Goal: Task Accomplishment & Management: Use online tool/utility

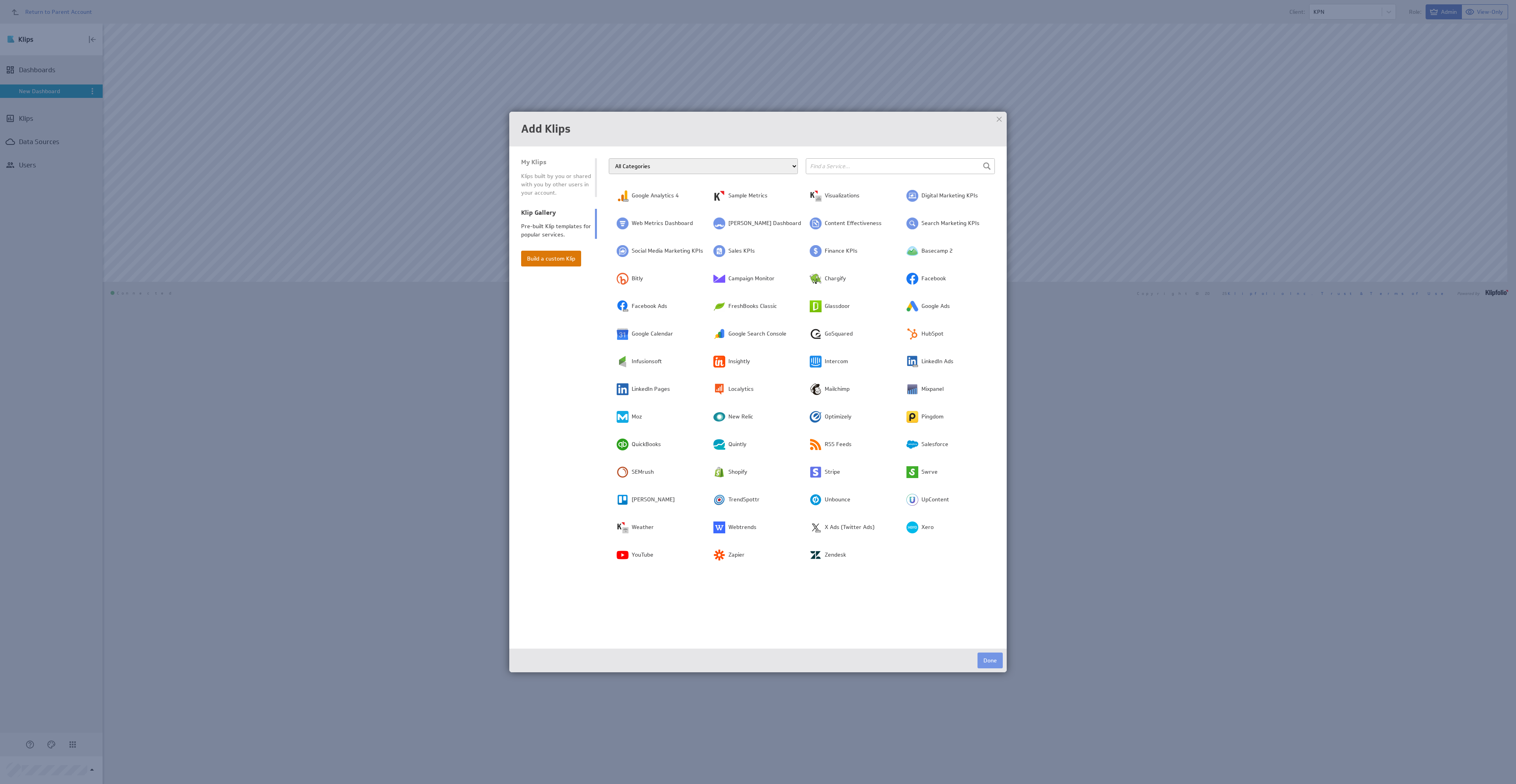
click at [561, 257] on button "Build a custom Klip" at bounding box center [551, 258] width 60 height 15
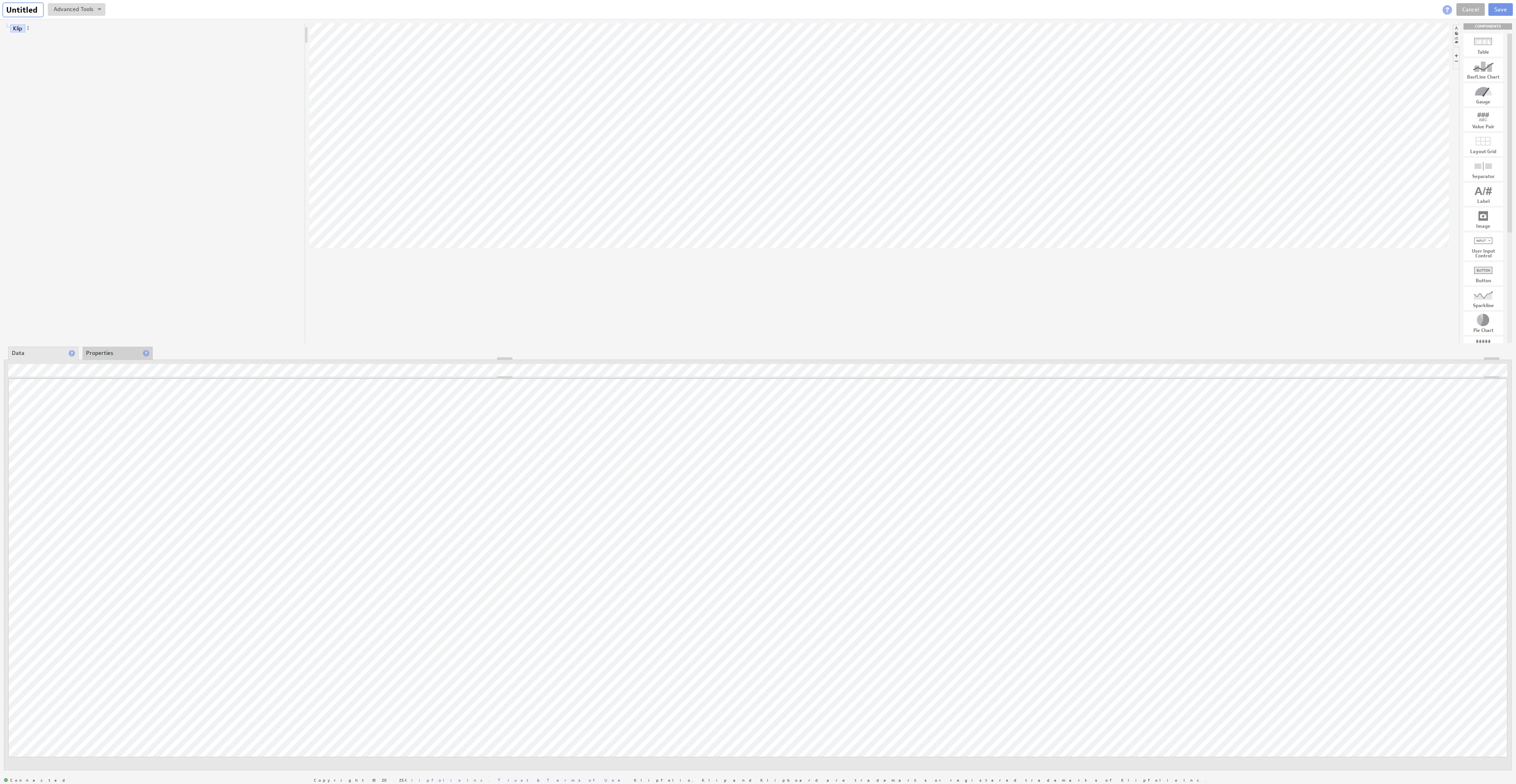
click at [29, 13] on input "Untitled" at bounding box center [23, 10] width 40 height 14
type input "KPN - Titel dashboard"
drag, startPoint x: 1489, startPoint y: 191, endPoint x: 883, endPoint y: 176, distance: 606.2
click at [883, 176] on body "Return to Parent Account Help KPN - Titel dashboard KPN - Titel dashboard View …" at bounding box center [758, 392] width 1516 height 784
click at [109, 355] on li "Properties" at bounding box center [117, 353] width 70 height 14
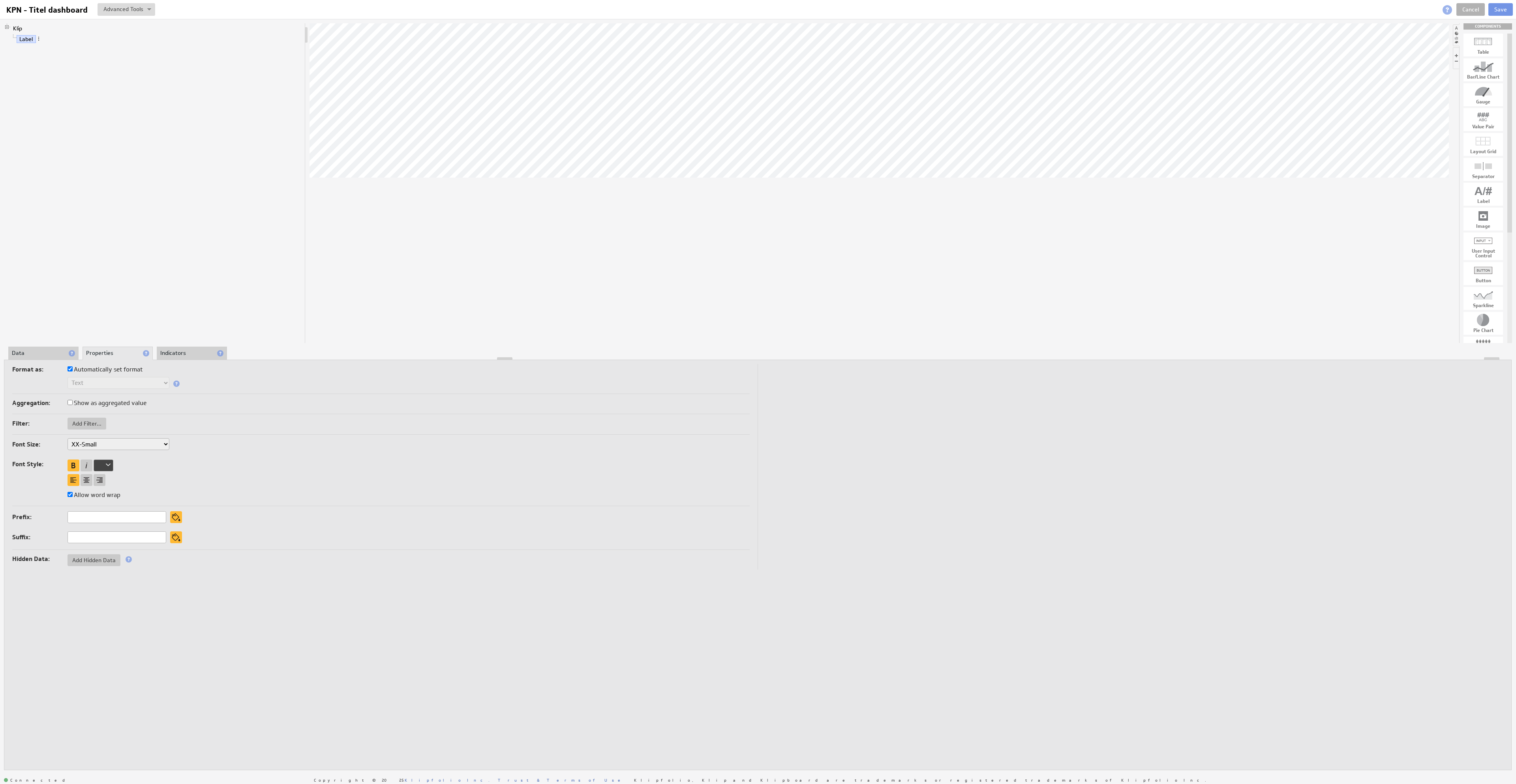
click at [177, 353] on li "Indicators" at bounding box center [192, 353] width 70 height 14
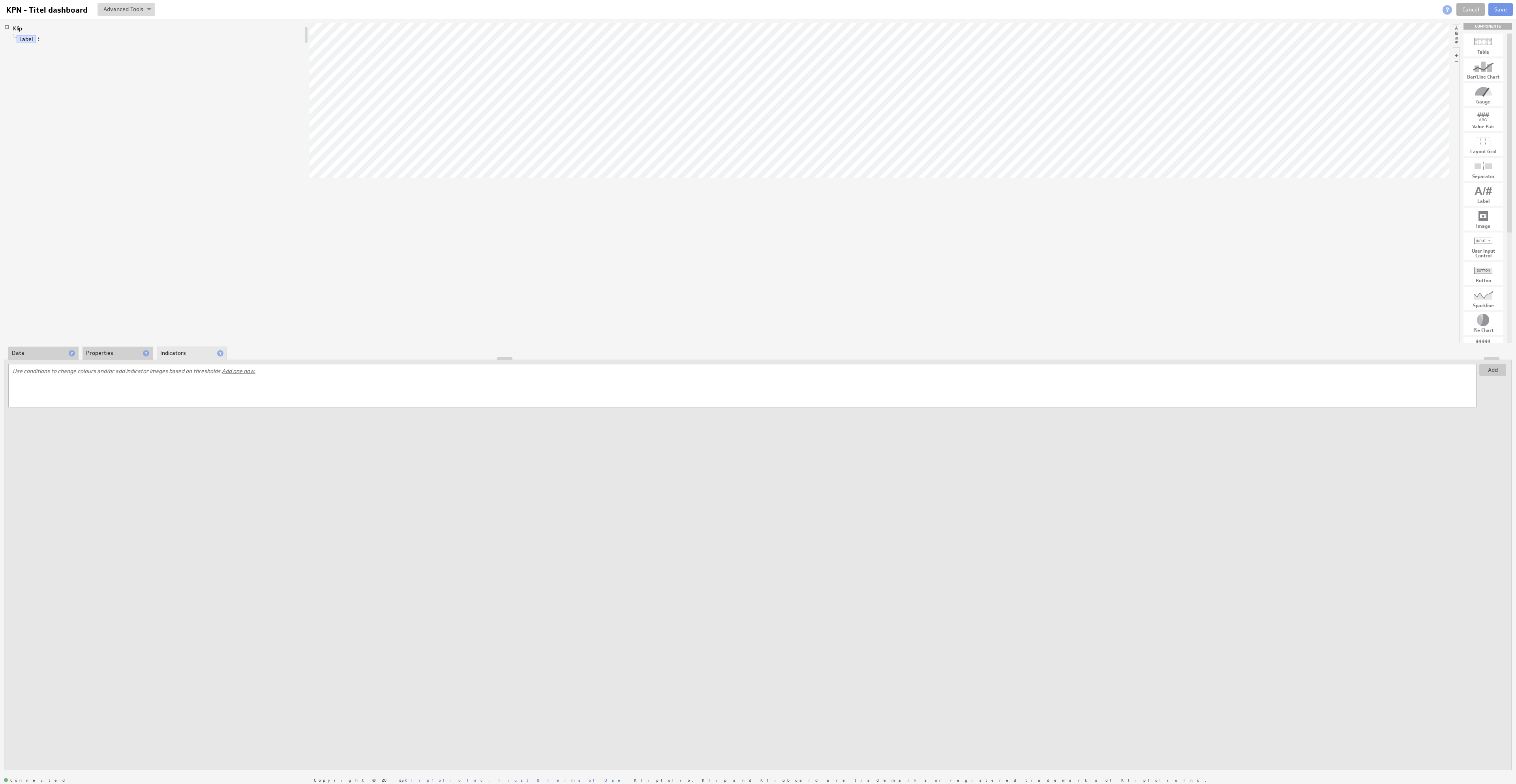
click at [111, 351] on li "Properties" at bounding box center [117, 353] width 70 height 14
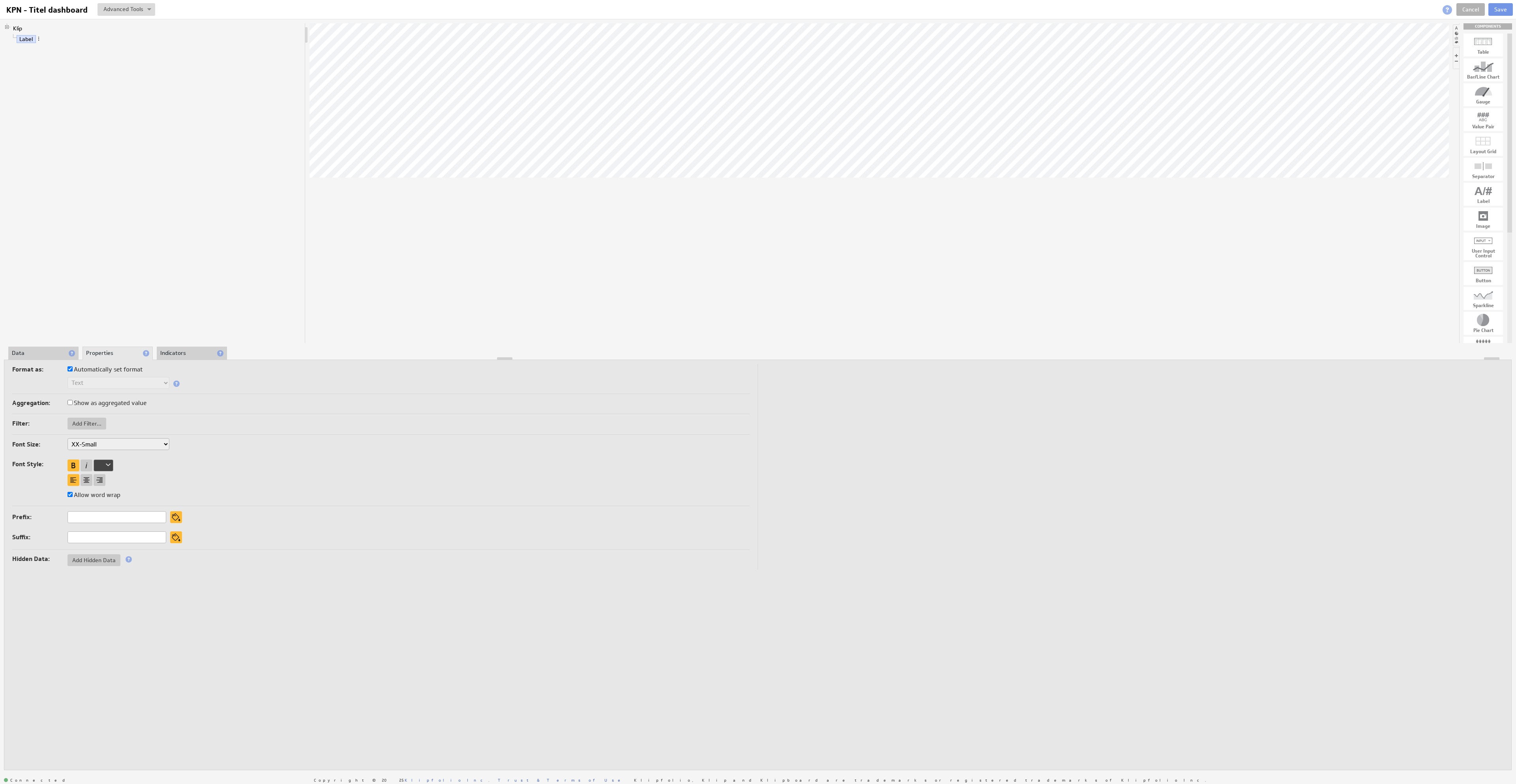
click at [48, 354] on li "Data" at bounding box center [44, 353] width 70 height 14
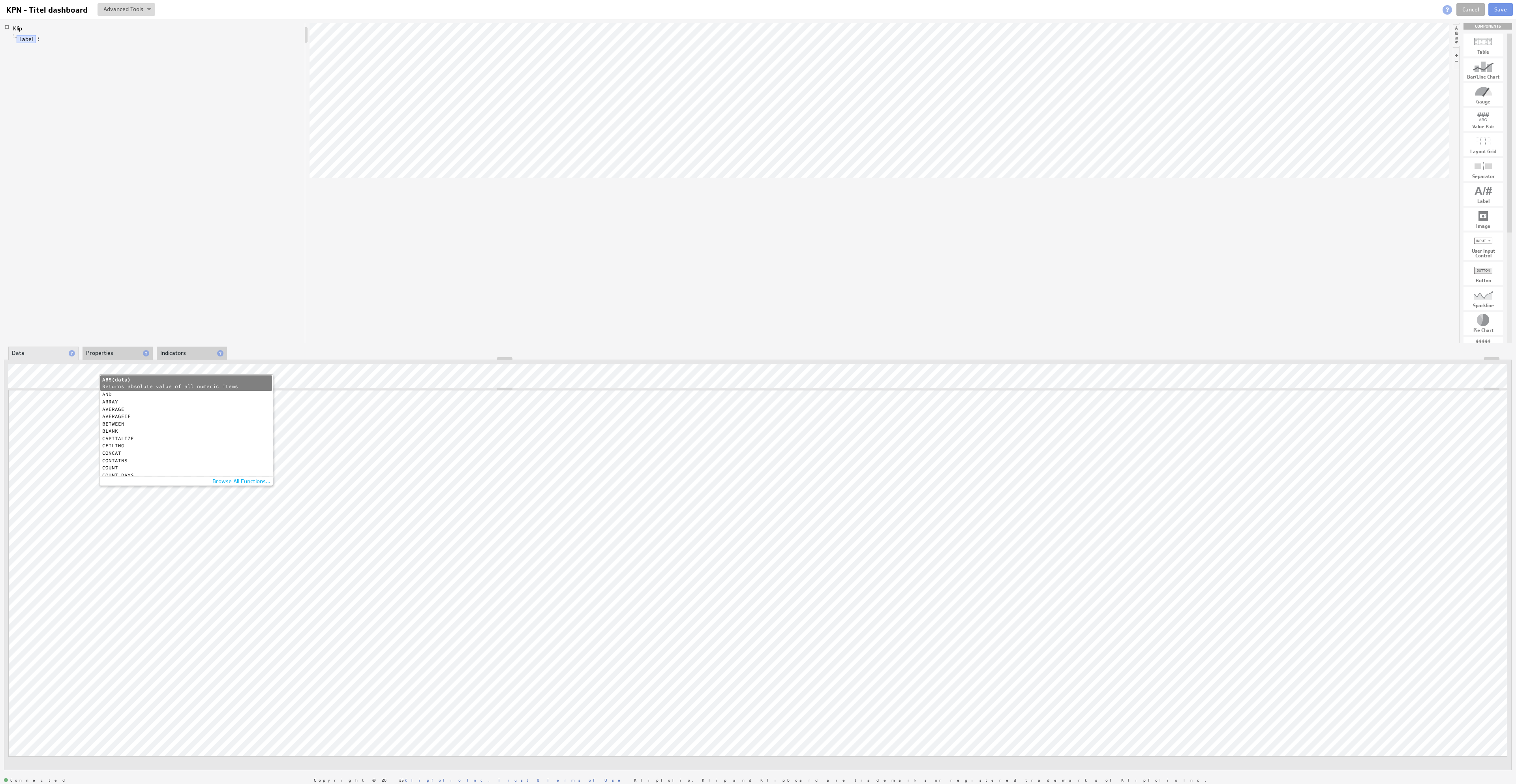
click at [773, 262] on div at bounding box center [879, 183] width 1139 height 320
click at [107, 355] on li "Properties" at bounding box center [117, 353] width 70 height 14
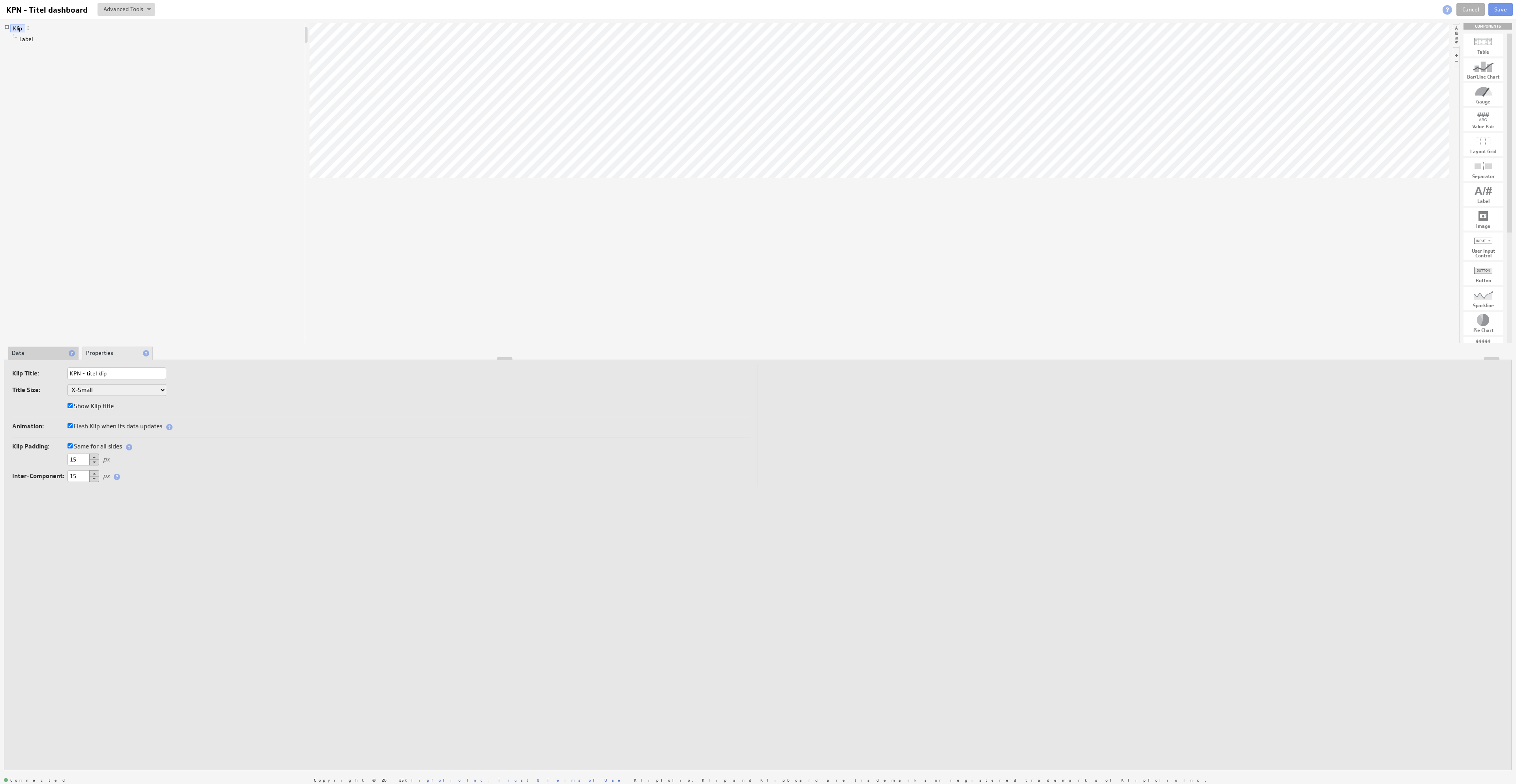
type input "KPN - titel klip"
click at [437, 276] on div at bounding box center [879, 183] width 1139 height 320
click at [102, 410] on label "Show Klip title" at bounding box center [91, 406] width 46 height 11
click at [73, 408] on input "Show Klip title" at bounding box center [70, 405] width 5 height 5
checkbox input "false"
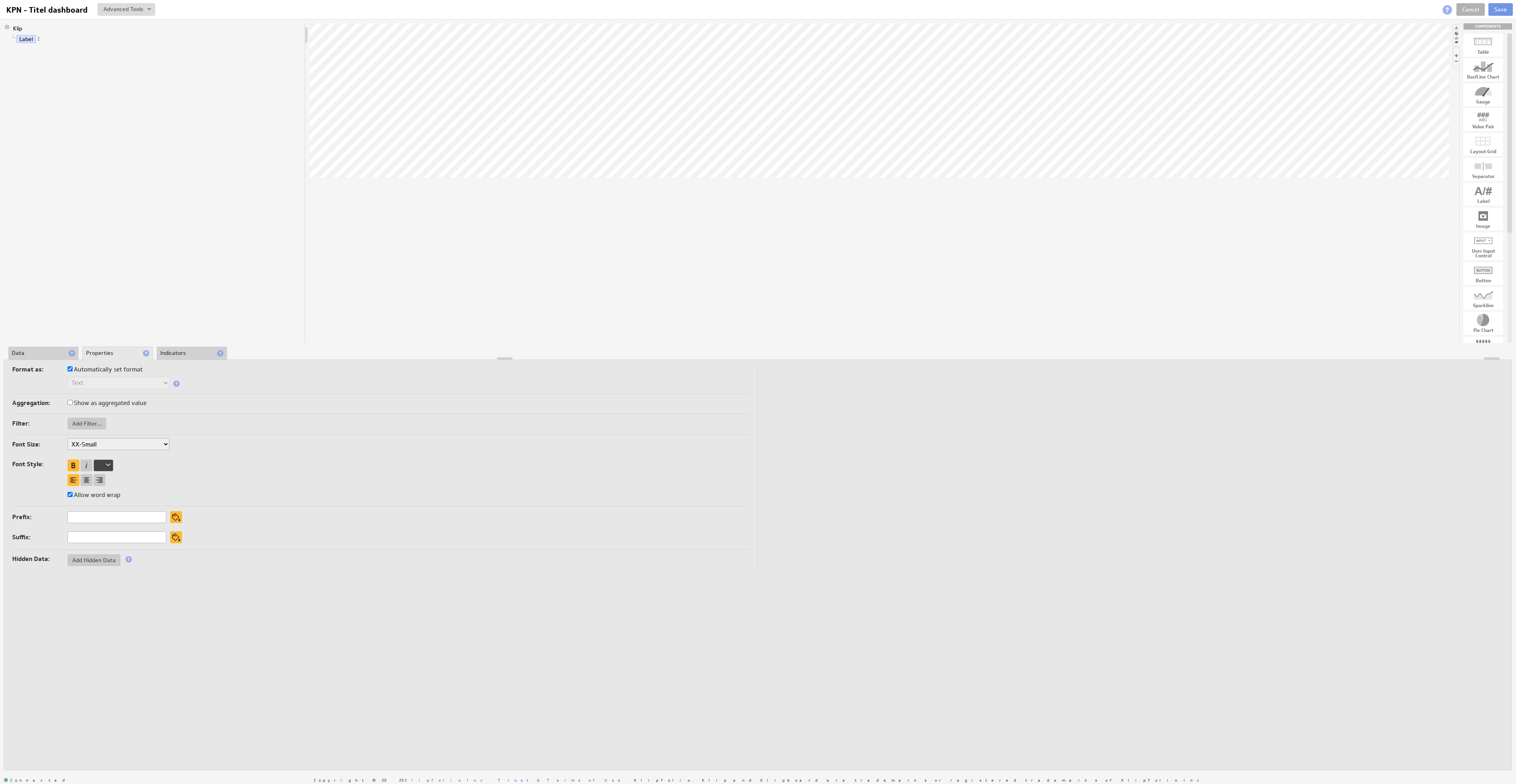
select select "large"
click option "Large" at bounding box center [0, 0] width 0 height 0
select select "x-large"
click option "X-Large" at bounding box center [0, 0] width 0 height 0
select select "x-large"
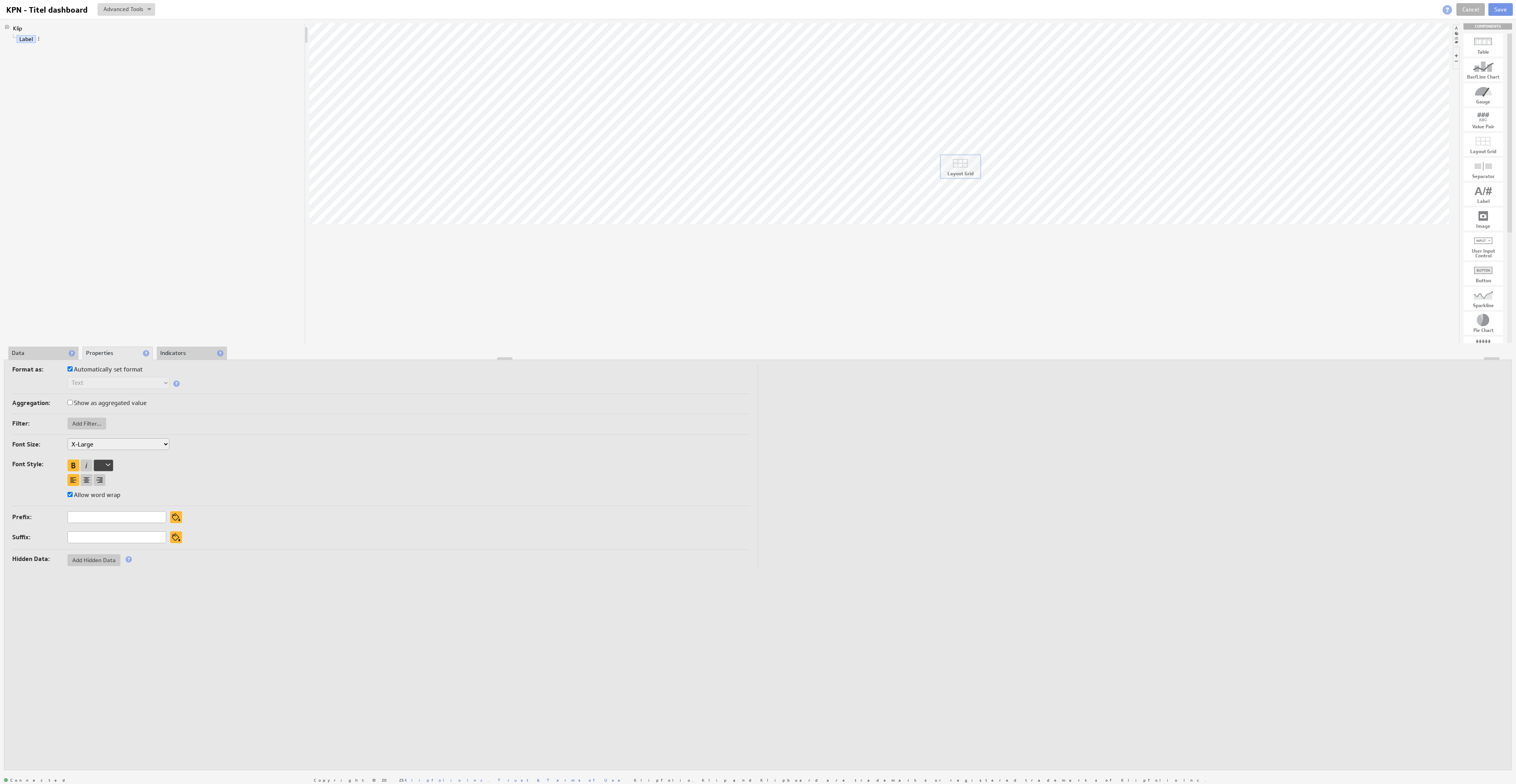
drag, startPoint x: 1488, startPoint y: 147, endPoint x: 967, endPoint y: 168, distance: 521.4
click at [967, 168] on body "Return to Parent Account Help KPN - Titel dashboard KPN - Titel dashboard View …" at bounding box center [758, 392] width 1516 height 784
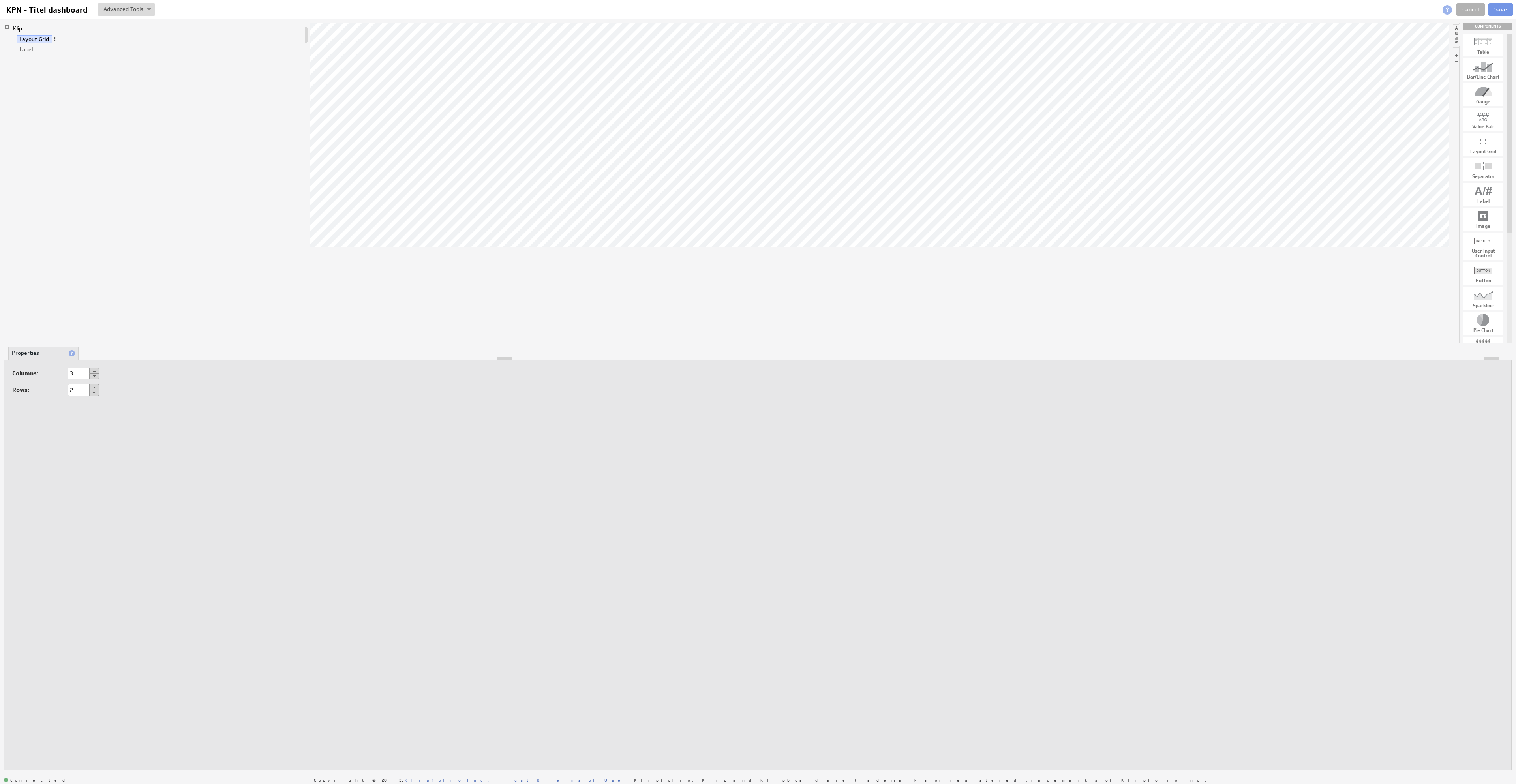
click at [97, 392] on button at bounding box center [94, 392] width 10 height 6
type input "1"
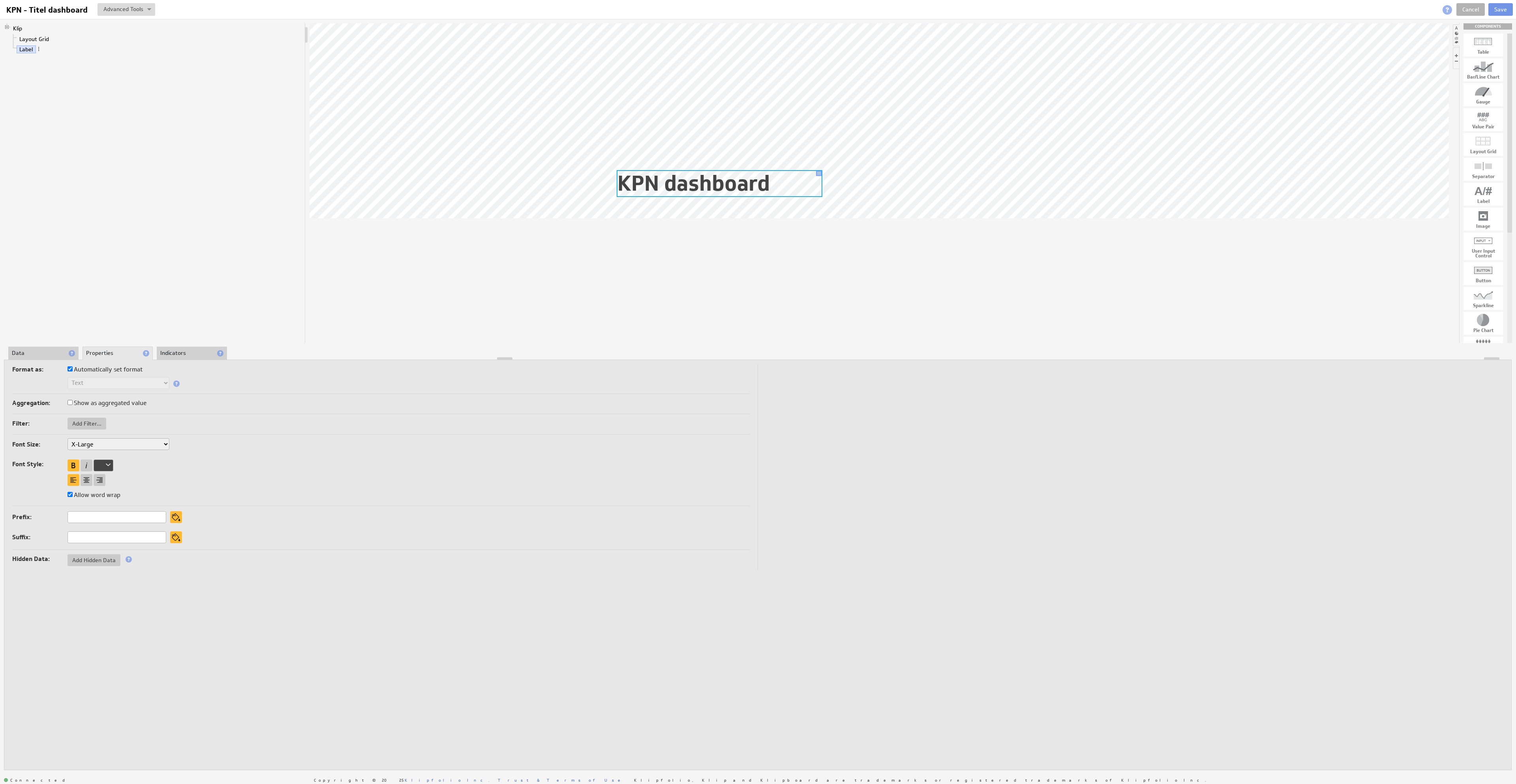
click at [817, 173] on body "Return to Parent Account Help KPN - Titel dashboard KPN - Titel dashboard View …" at bounding box center [758, 392] width 1516 height 784
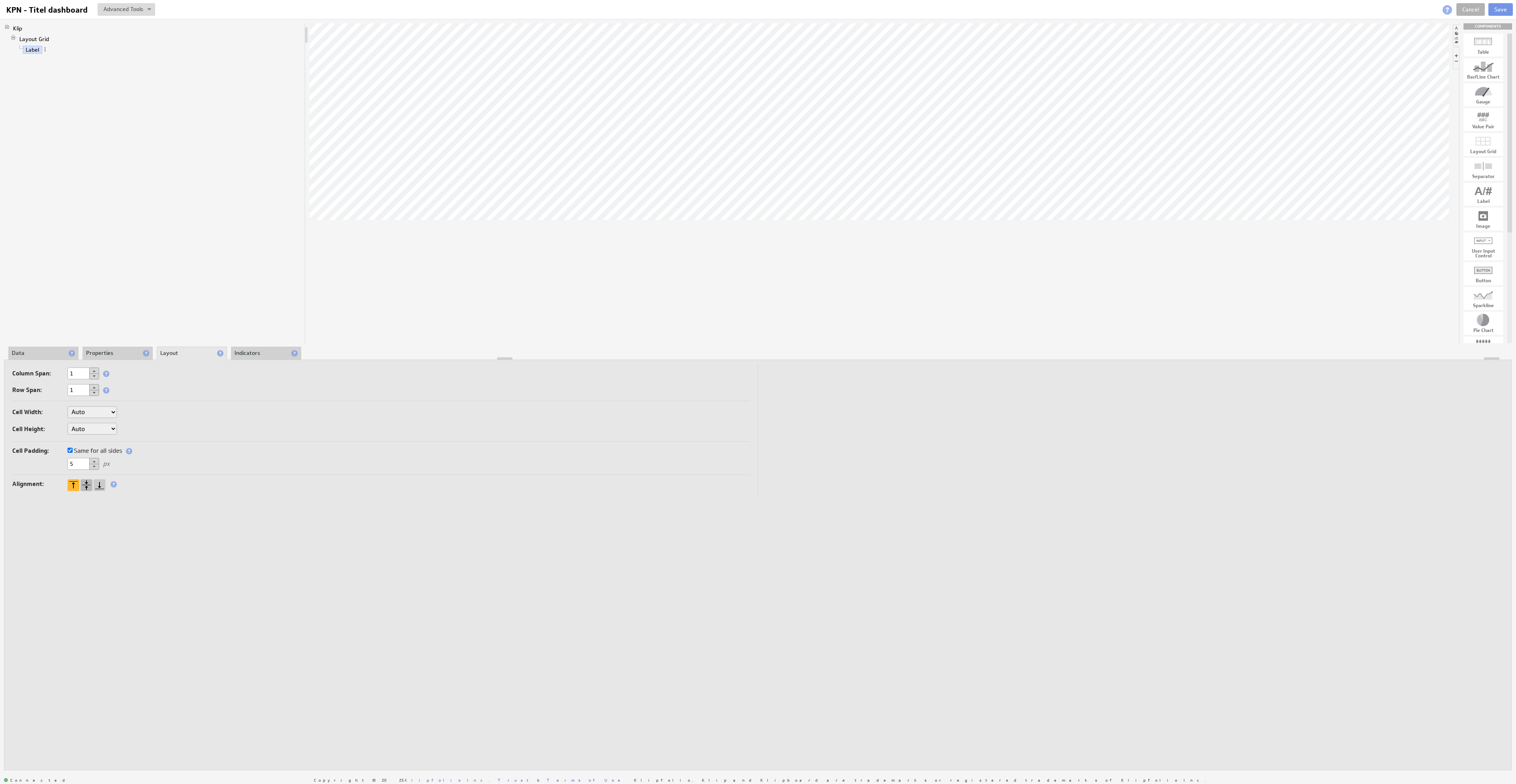
click at [91, 483] on div at bounding box center [86, 485] width 12 height 12
click at [117, 349] on li "Properties" at bounding box center [117, 353] width 70 height 14
click at [51, 355] on li "Data" at bounding box center [44, 353] width 70 height 14
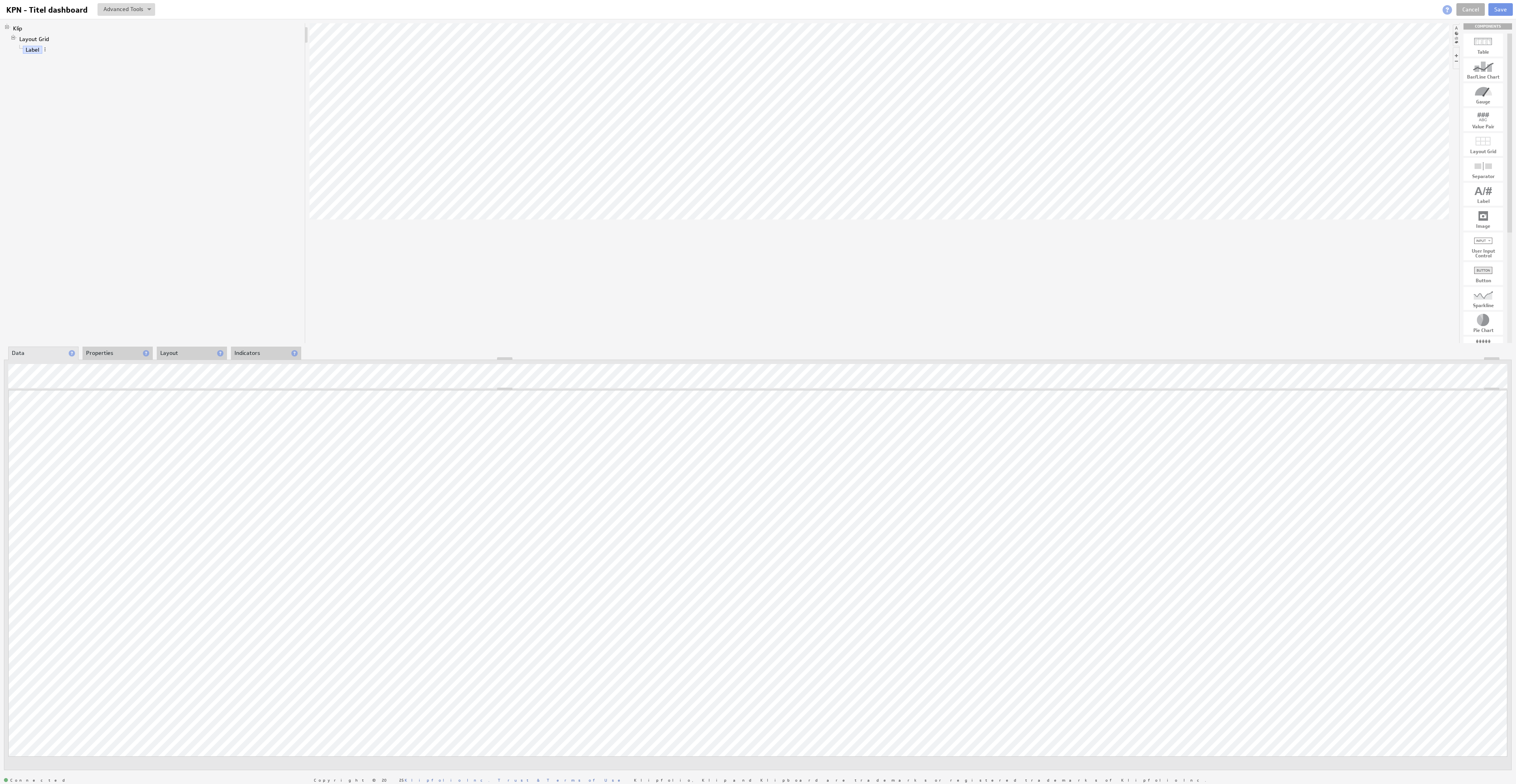
click at [121, 352] on li "Properties" at bounding box center [117, 353] width 70 height 14
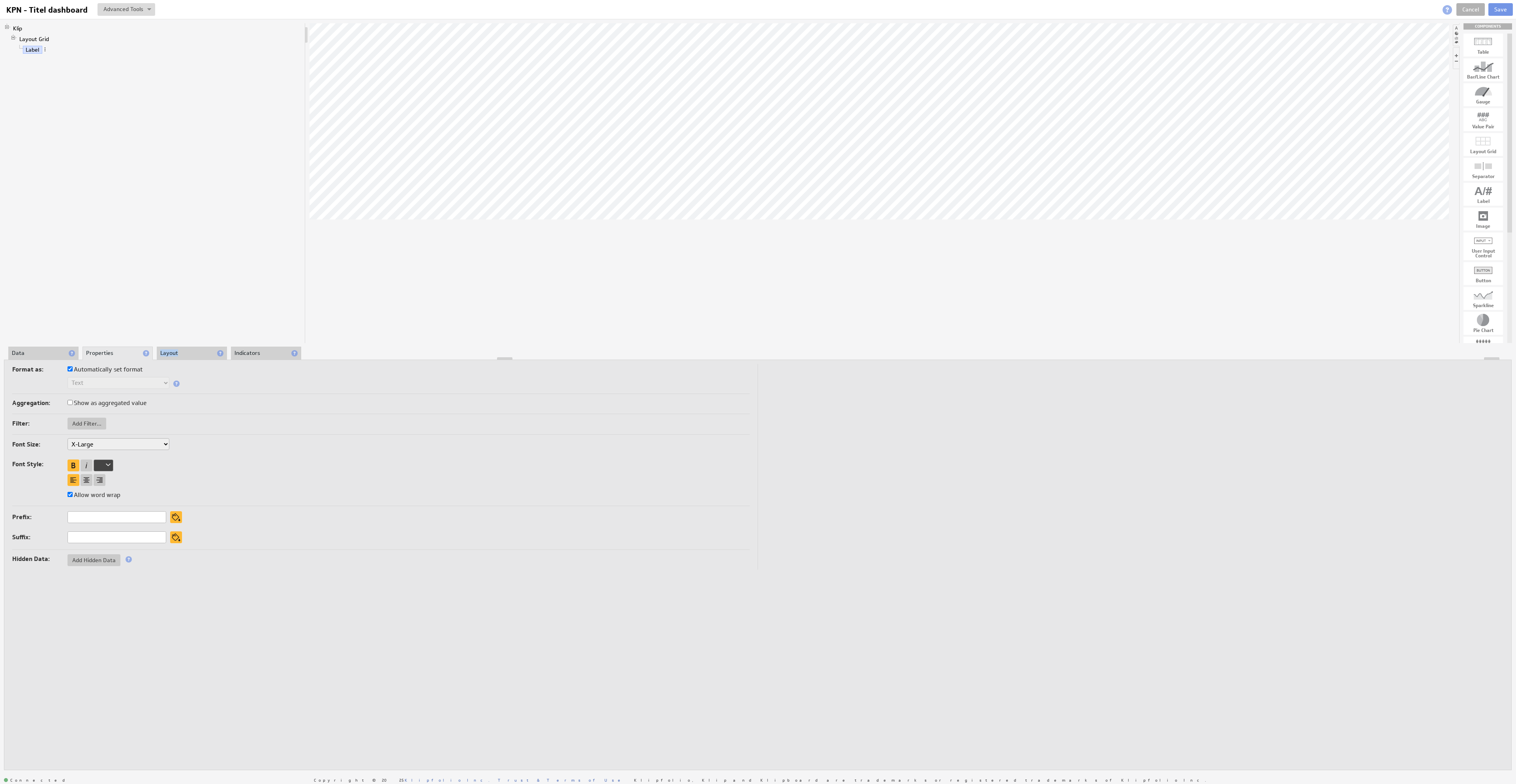
click at [204, 350] on li "Layout" at bounding box center [192, 353] width 70 height 14
click at [268, 352] on li "Indicators" at bounding box center [266, 353] width 70 height 14
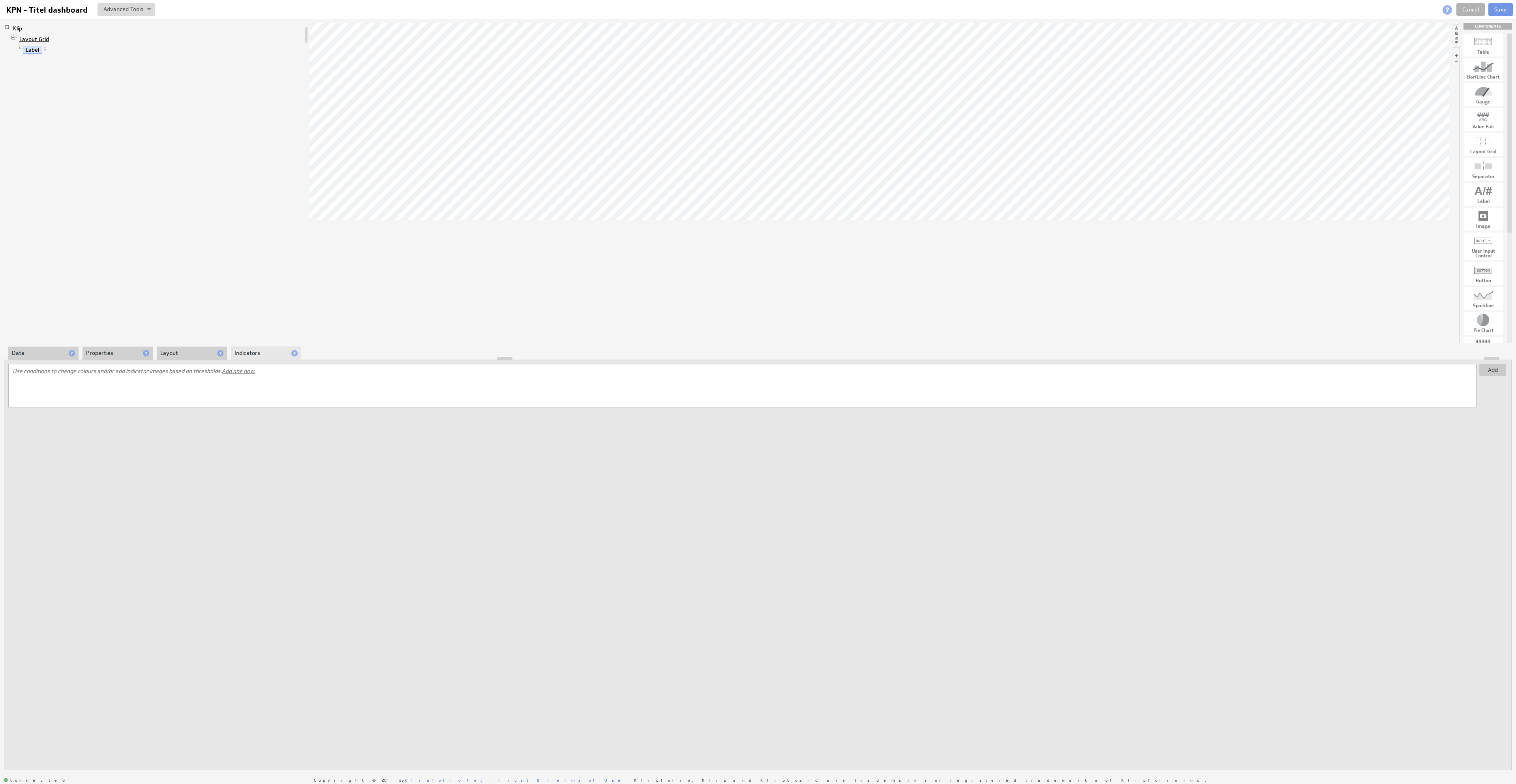
click at [44, 39] on link "Layout Grid" at bounding box center [34, 38] width 36 height 8
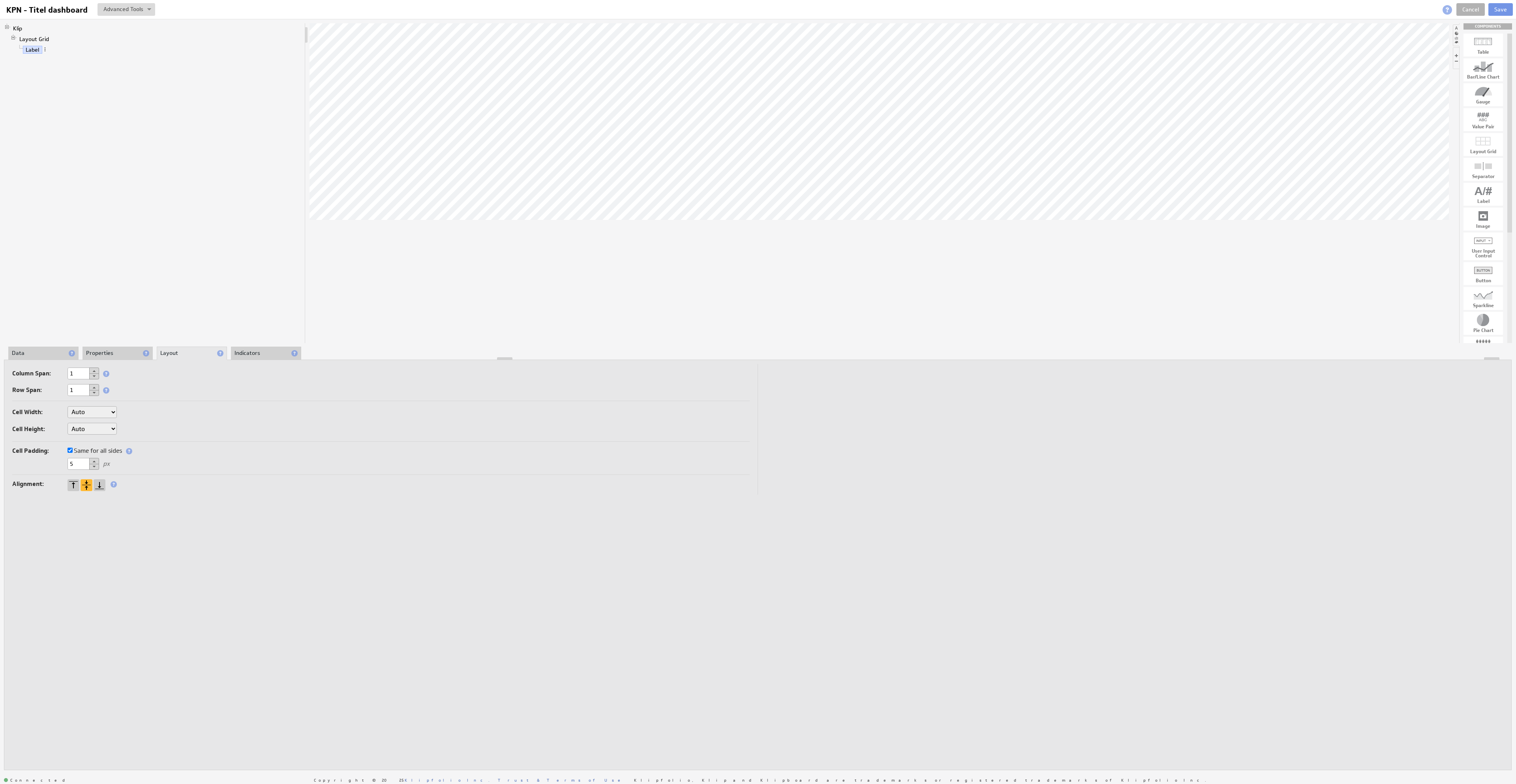
click at [97, 371] on button at bounding box center [94, 370] width 10 height 6
click at [120, 416] on div "Cell Width: Auto Custom... px or % of Klip width Cell Height: Auto Custom... px" at bounding box center [380, 422] width 737 height 39
select select "cust"
click option "Custom..." at bounding box center [0, 0] width 0 height 0
select select "cust"
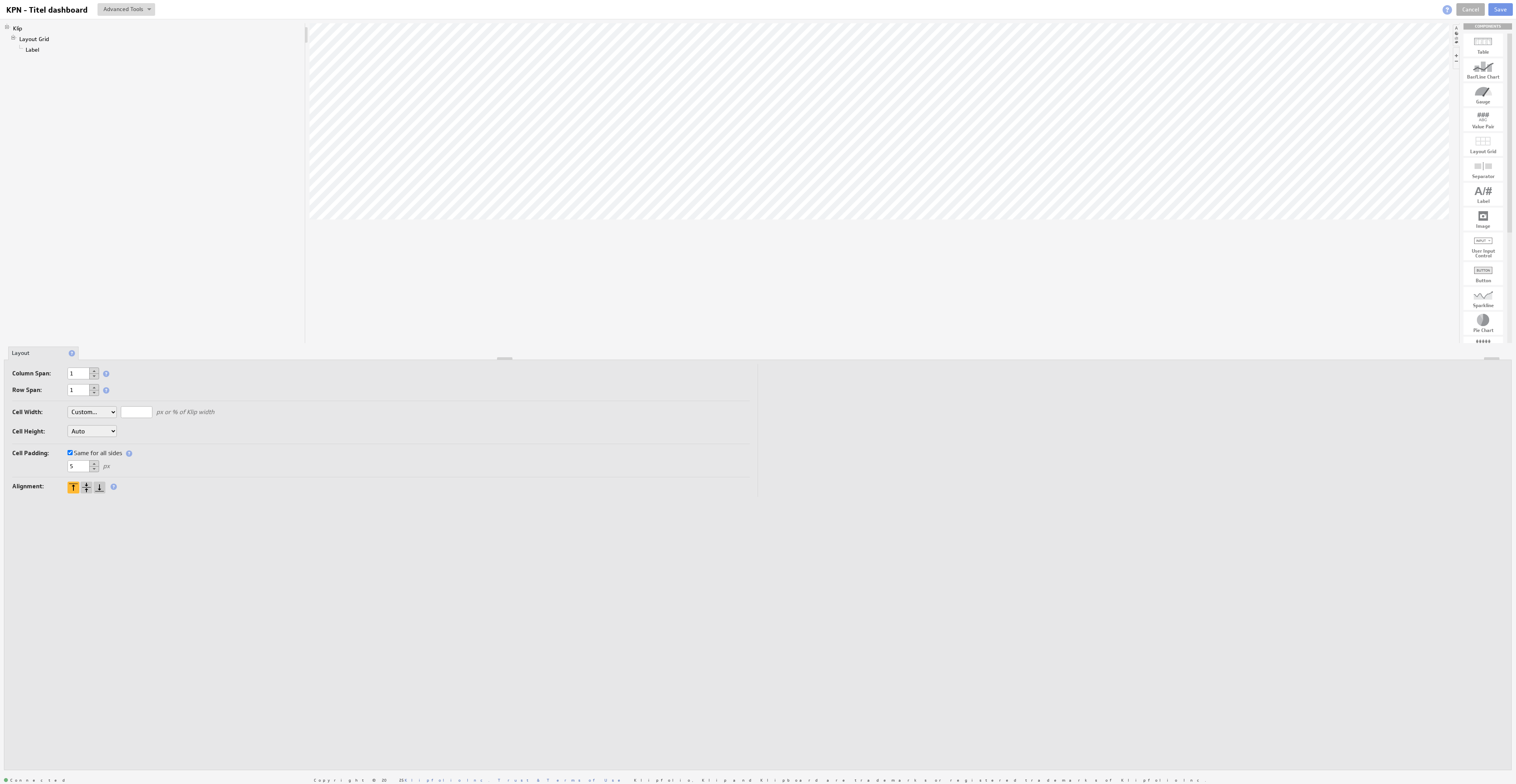
click at [154, 414] on div "px or % of Klip width" at bounding box center [167, 412] width 93 height 7
click at [145, 412] on input "text" at bounding box center [136, 412] width 32 height 12
type input "20%"
click at [1072, 436] on td at bounding box center [1130, 431] width 746 height 133
drag, startPoint x: 1491, startPoint y: 244, endPoint x: 966, endPoint y: 187, distance: 528.1
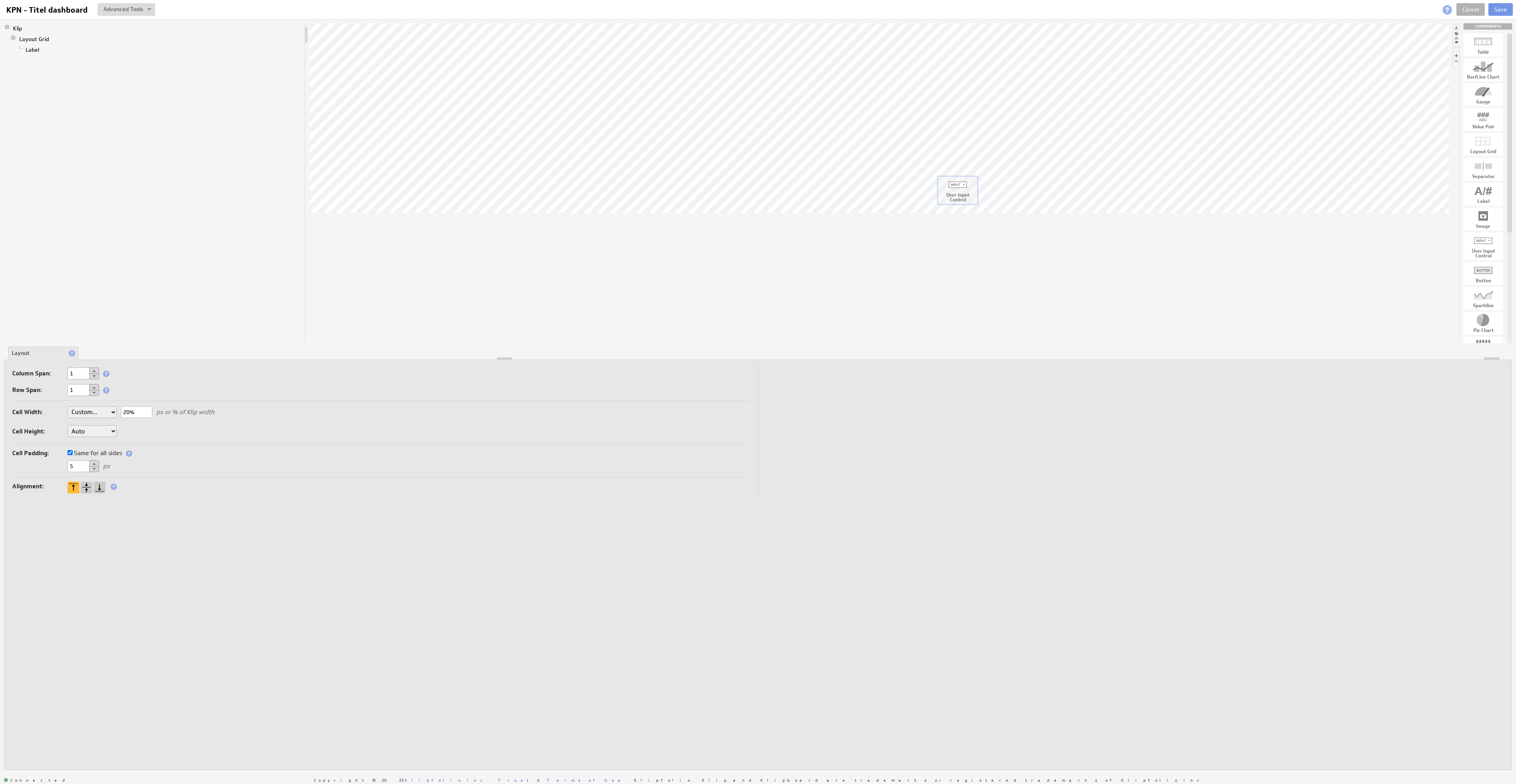
click at [966, 187] on body "Return to Parent Account Help KPN - Titel dashboard KPN - Titel dashboard View …" at bounding box center [758, 392] width 1516 height 784
click at [133, 358] on div at bounding box center [758, 358] width 1507 height 3
click at [117, 355] on li "Layout" at bounding box center [117, 353] width 70 height 14
click at [90, 489] on div at bounding box center [86, 487] width 12 height 12
click at [42, 354] on li "Properties" at bounding box center [44, 353] width 70 height 14
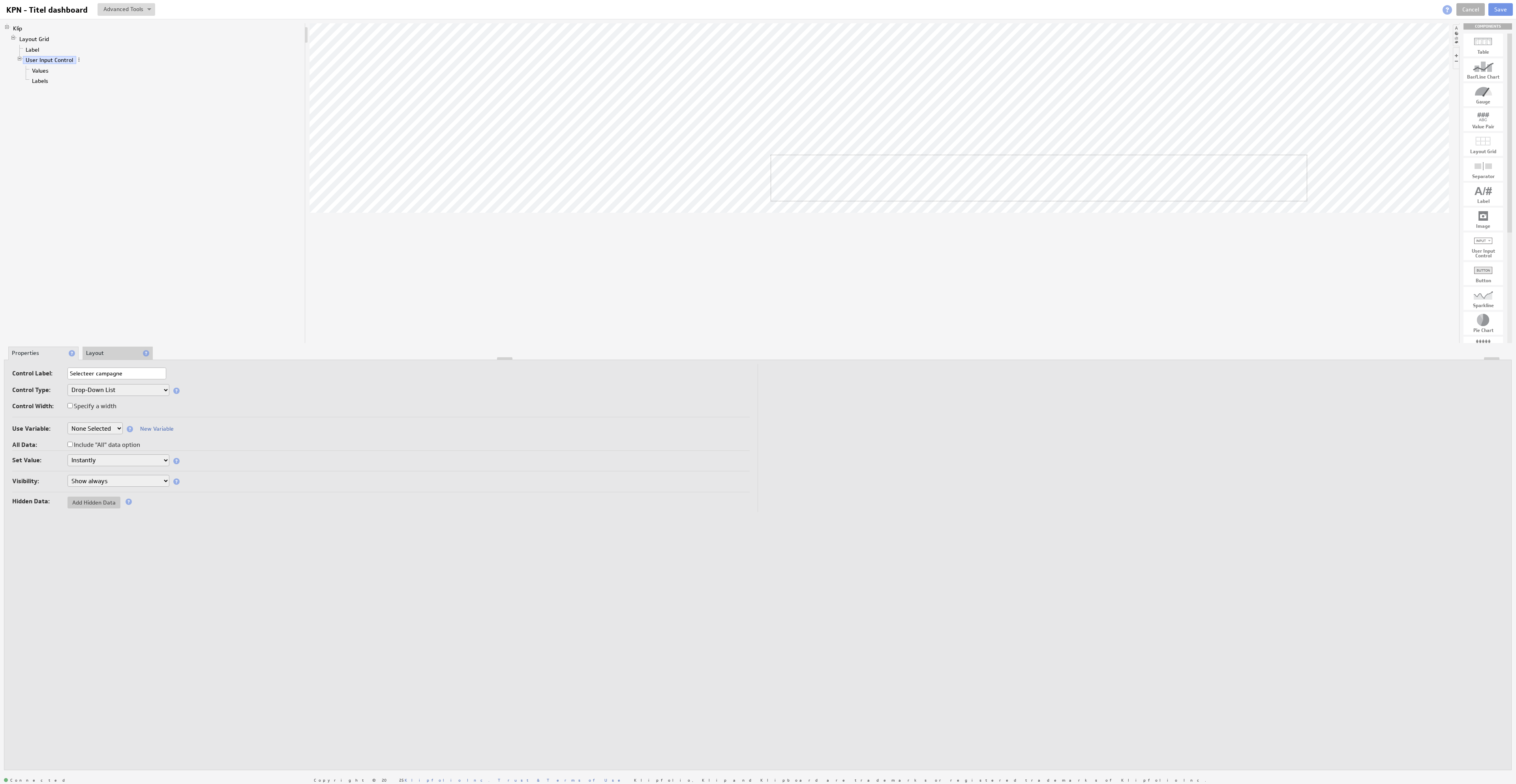
click at [1307, 172] on body "Return to Parent Account Help KPN - Titel dashboard KPN - Titel dashboard View …" at bounding box center [758, 392] width 1516 height 784
type input "Selecteer campagne"
click at [45, 39] on link "Layout Grid" at bounding box center [34, 38] width 36 height 8
click at [97, 370] on button at bounding box center [94, 370] width 10 height 6
type input "4"
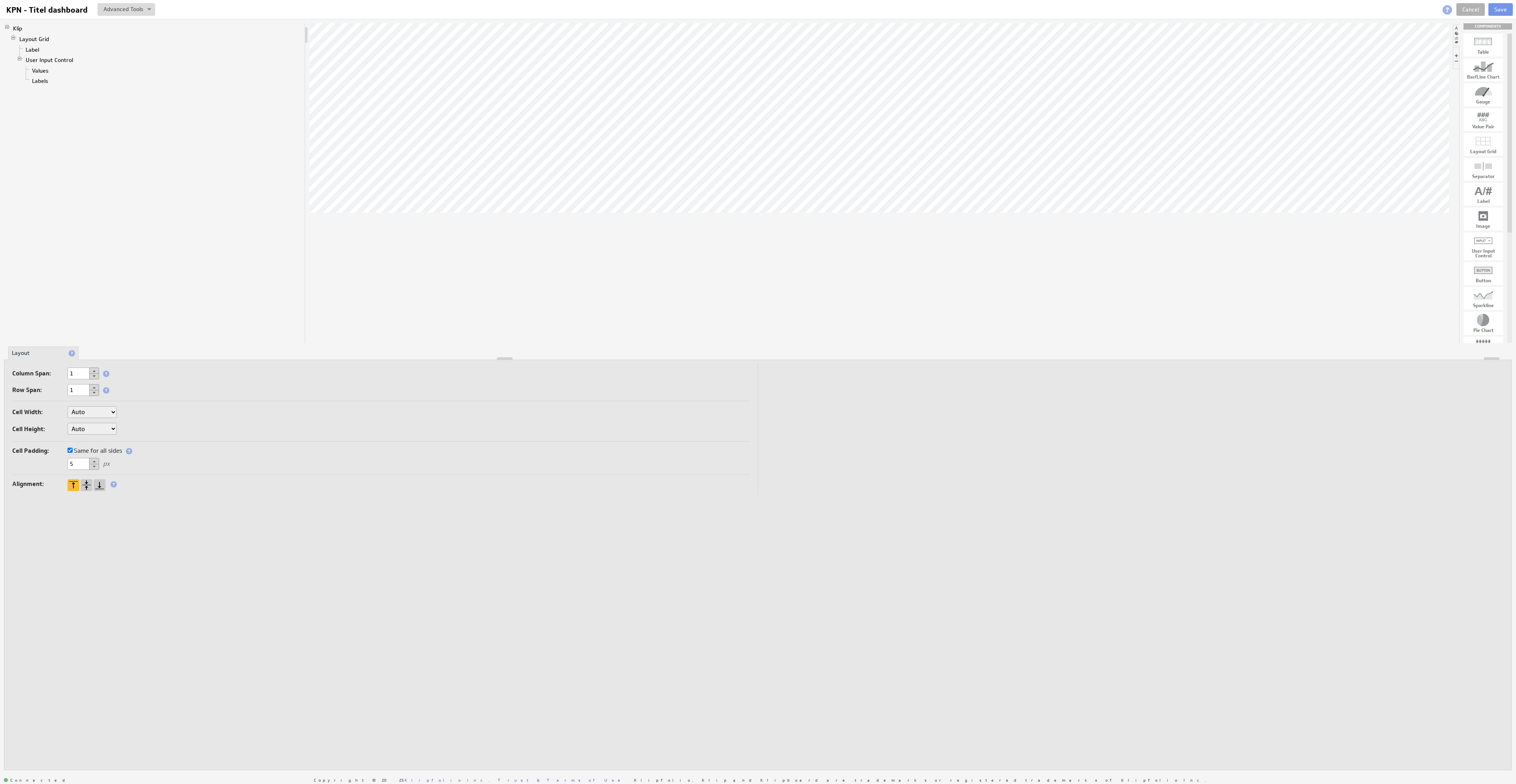
select select "cust"
click option "Custom..." at bounding box center [0, 0] width 0 height 0
select select "cust"
click at [145, 416] on input "text" at bounding box center [136, 412] width 32 height 12
type input "20%"
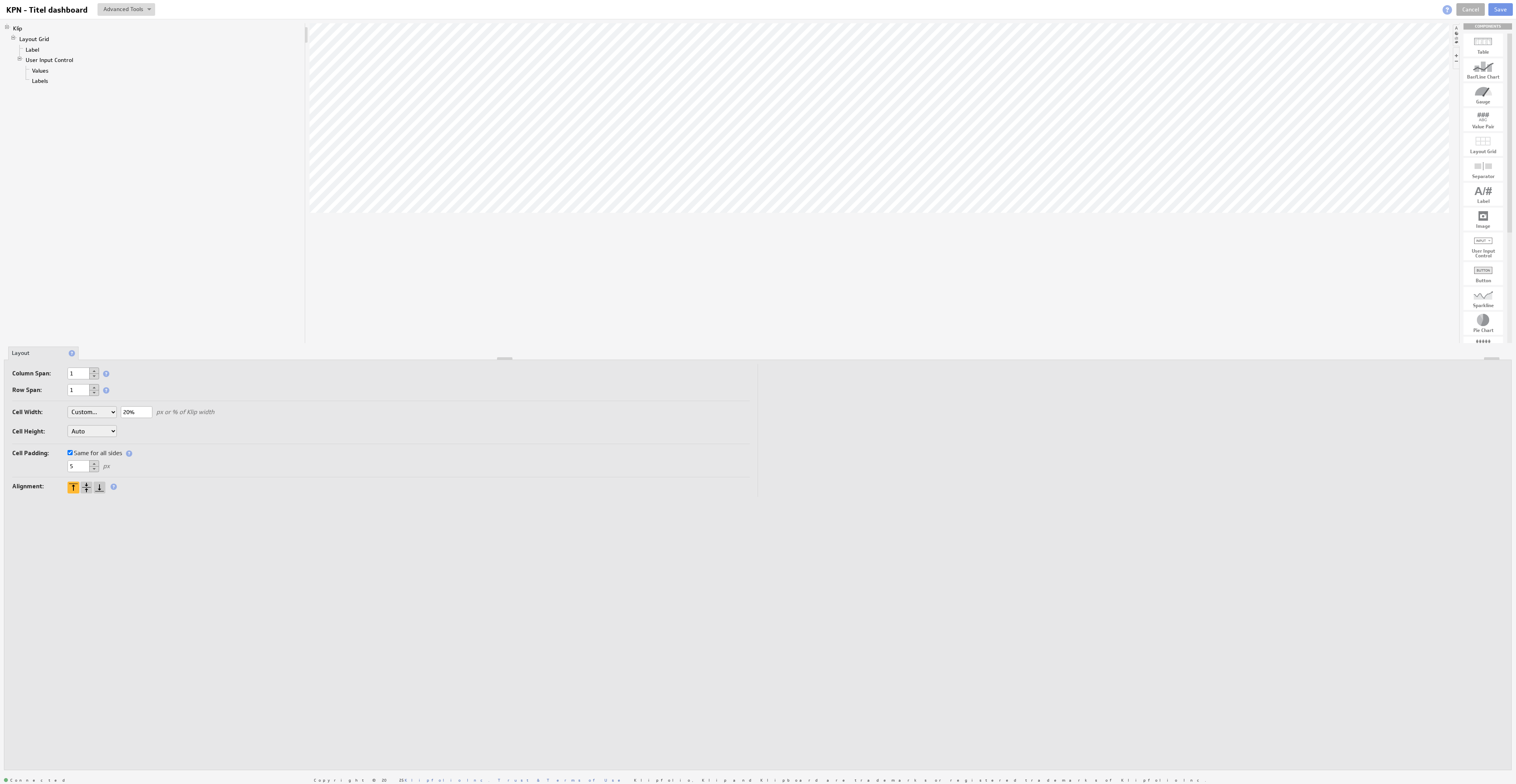
click at [1076, 424] on td at bounding box center [1130, 431] width 746 height 133
drag, startPoint x: 1484, startPoint y: 242, endPoint x: 1111, endPoint y: 188, distance: 376.9
click at [1111, 188] on body "Return to Parent Account Help KPN - Titel dashboard KPN - Titel dashboard View …" at bounding box center [758, 392] width 1516 height 784
click at [99, 351] on li "Layout" at bounding box center [117, 353] width 70 height 14
click at [87, 486] on div at bounding box center [86, 487] width 12 height 12
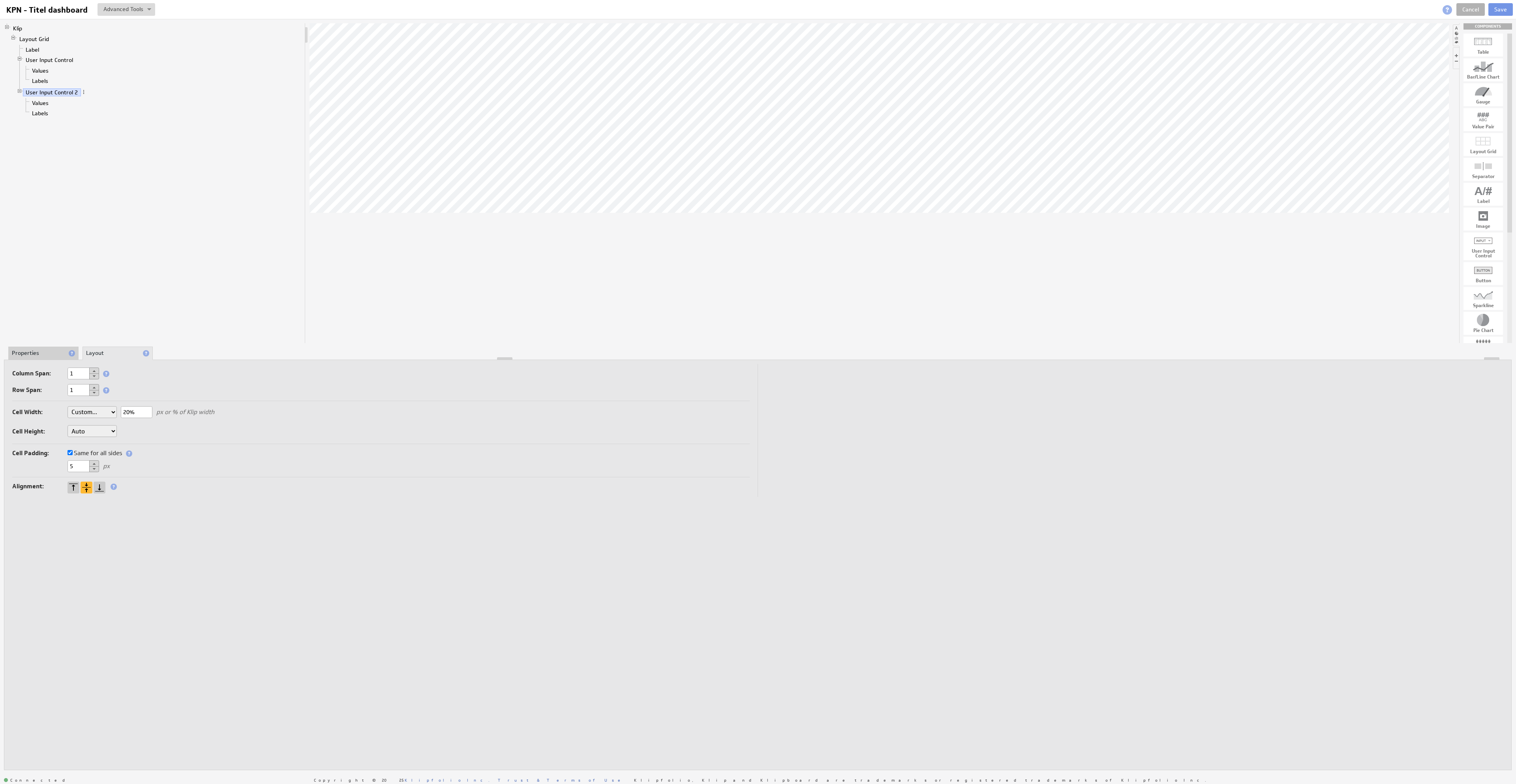
click at [31, 354] on li "Properties" at bounding box center [44, 353] width 70 height 14
click at [93, 373] on input "text" at bounding box center [116, 374] width 98 height 12
type input "Datum:"
click at [1498, 12] on button "Save" at bounding box center [1500, 9] width 25 height 13
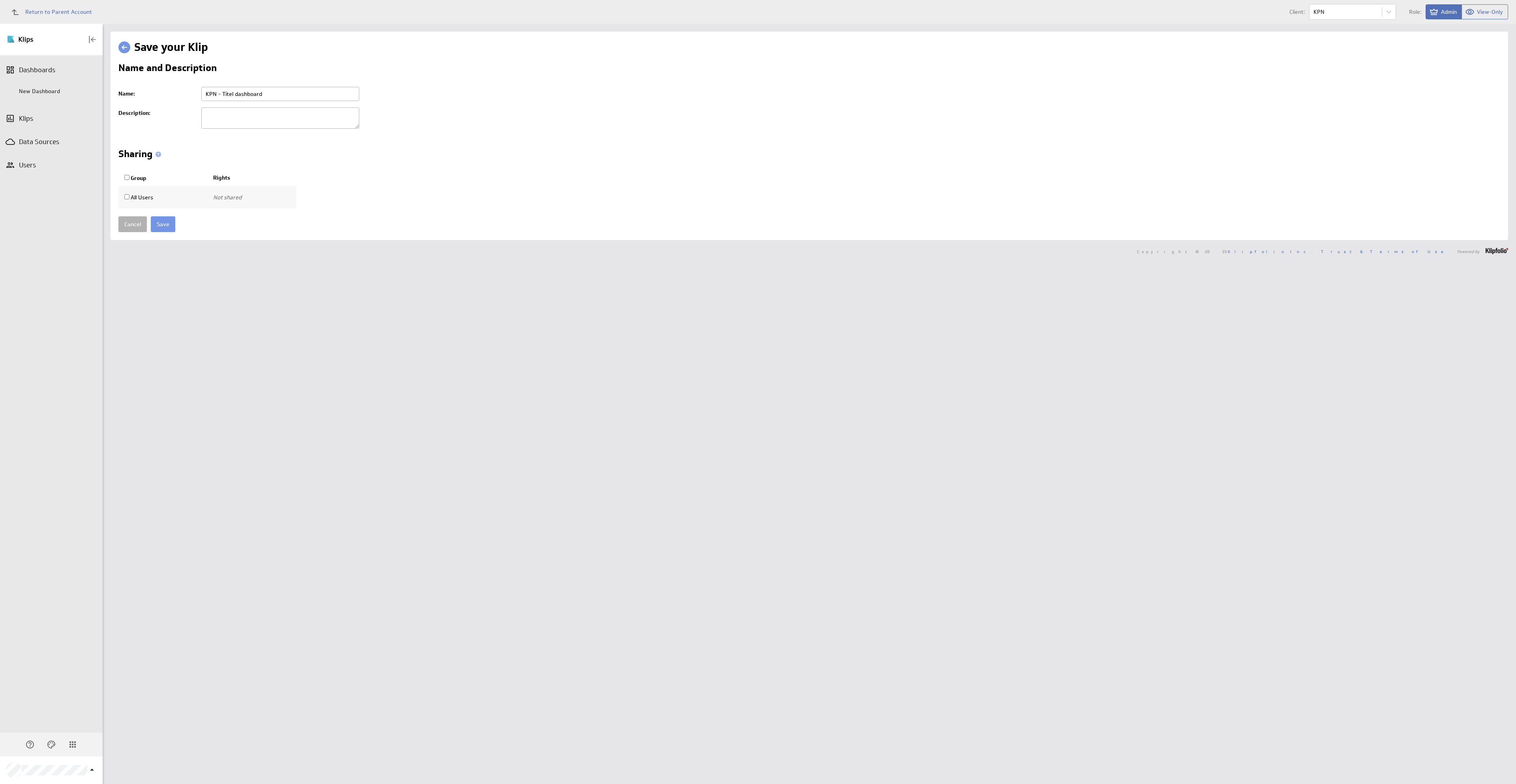
click at [127, 180] on input "Group" at bounding box center [127, 178] width 5 height 5
checkbox input "true"
select select"] "ce041db07cf09d326a52f24d70f86511:use"
click at [169, 223] on input "Save" at bounding box center [162, 224] width 25 height 15
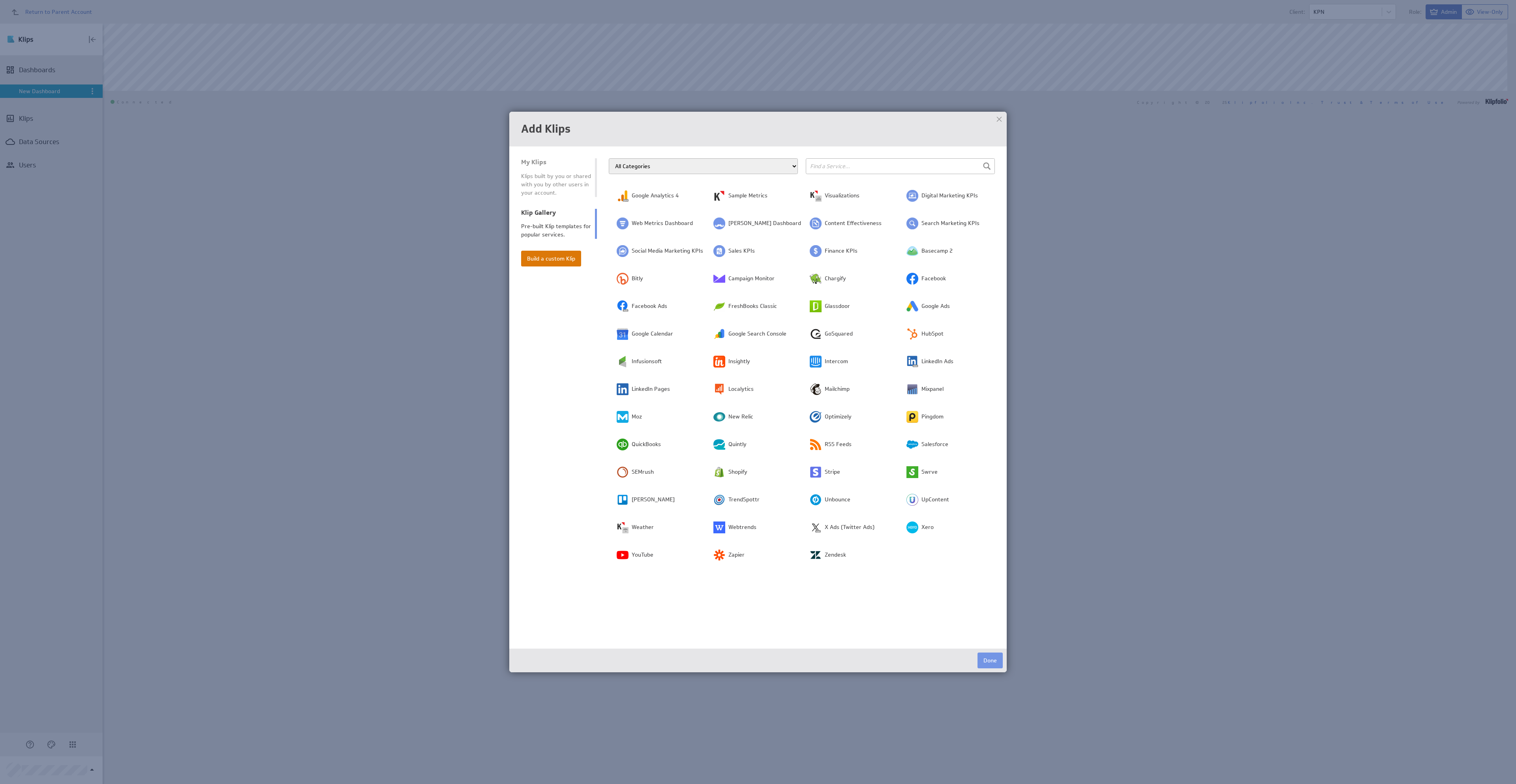
click at [546, 259] on button "Build a custom Klip" at bounding box center [551, 258] width 60 height 15
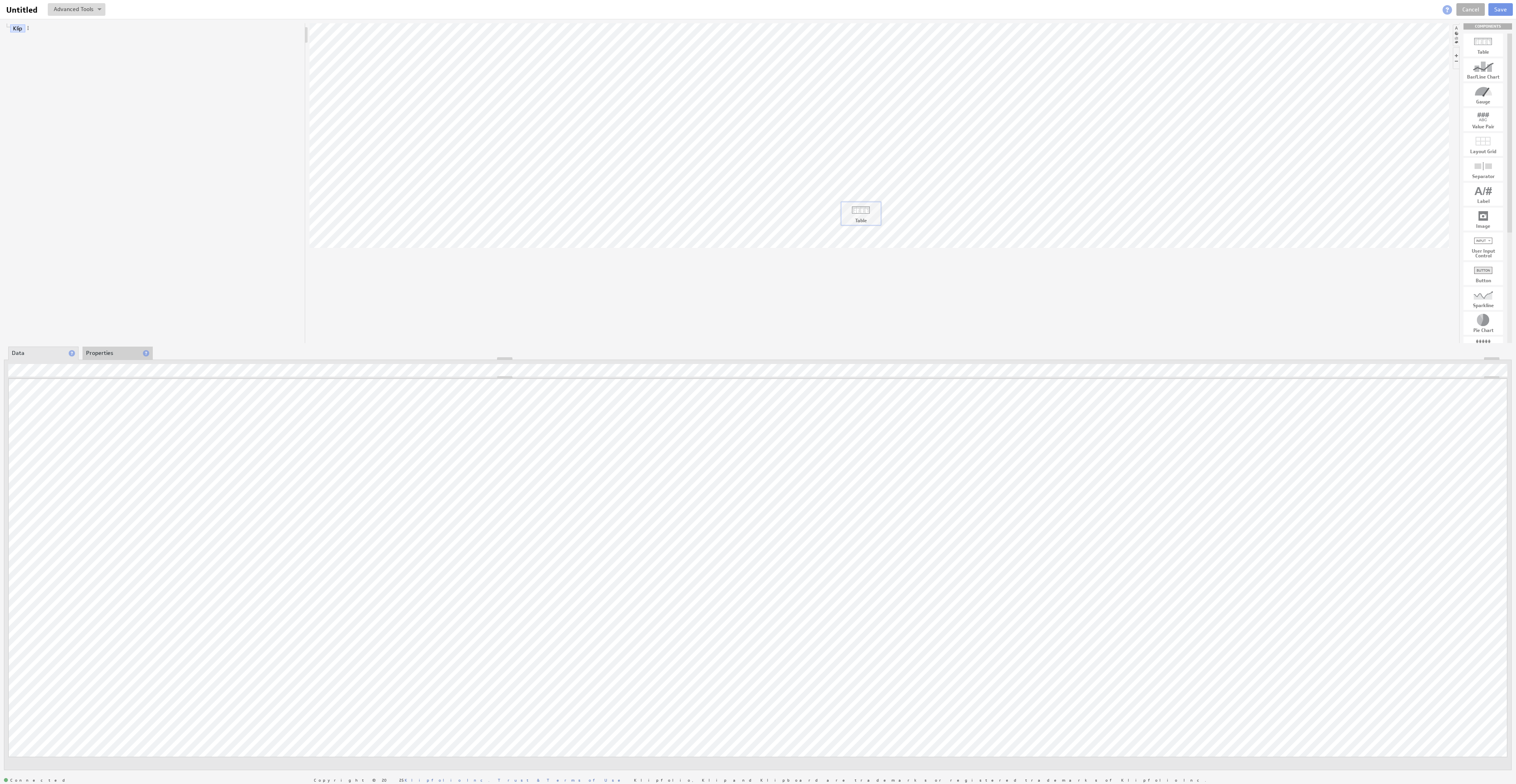
drag, startPoint x: 1481, startPoint y: 47, endPoint x: 860, endPoint y: 209, distance: 641.8
click at [860, 209] on body "Return to Parent Account Help Untitled Untitled View Klip Source Code Alt+U Cre…" at bounding box center [758, 392] width 1516 height 784
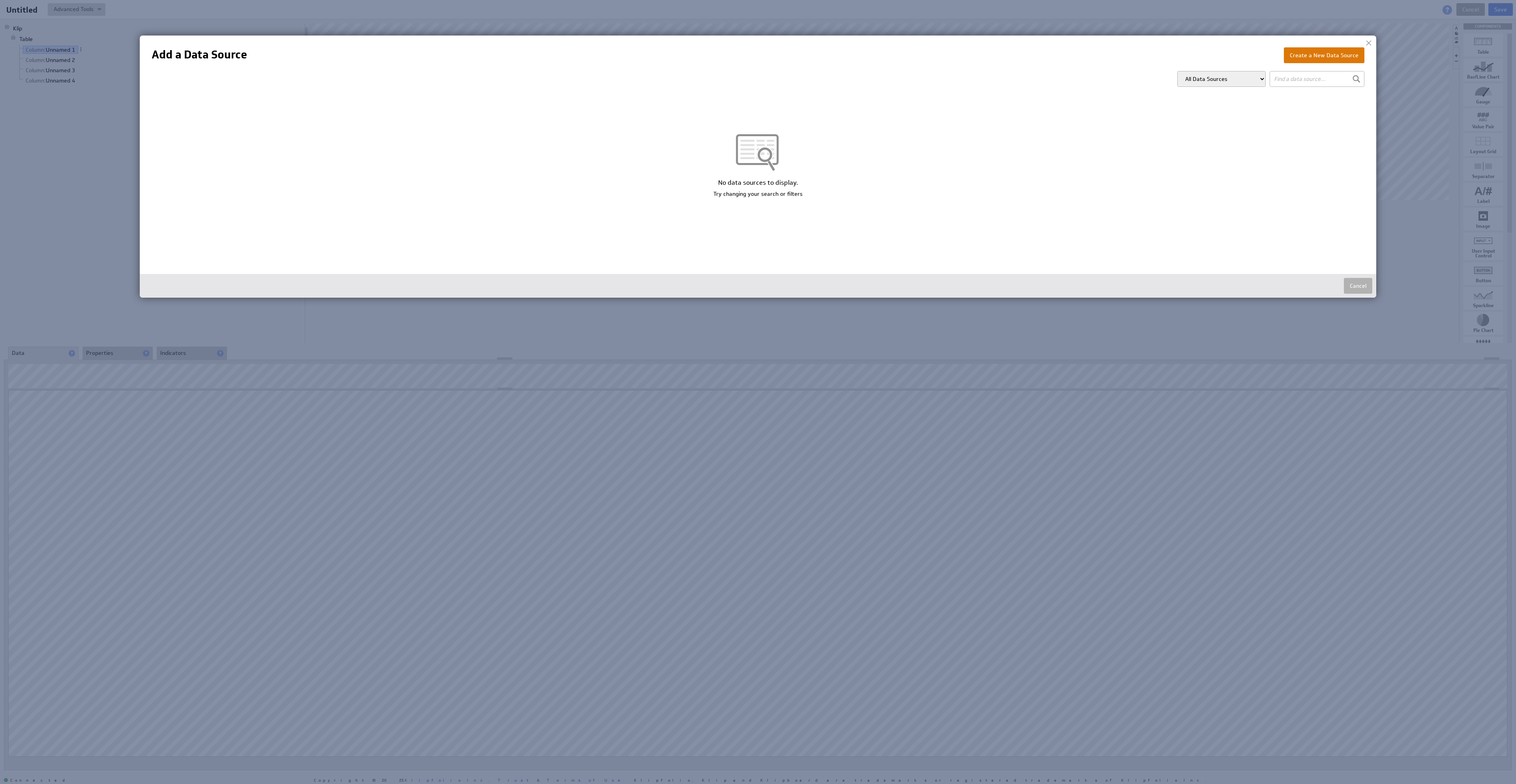
click at [1327, 59] on button "Create a New Data Source" at bounding box center [1324, 55] width 80 height 15
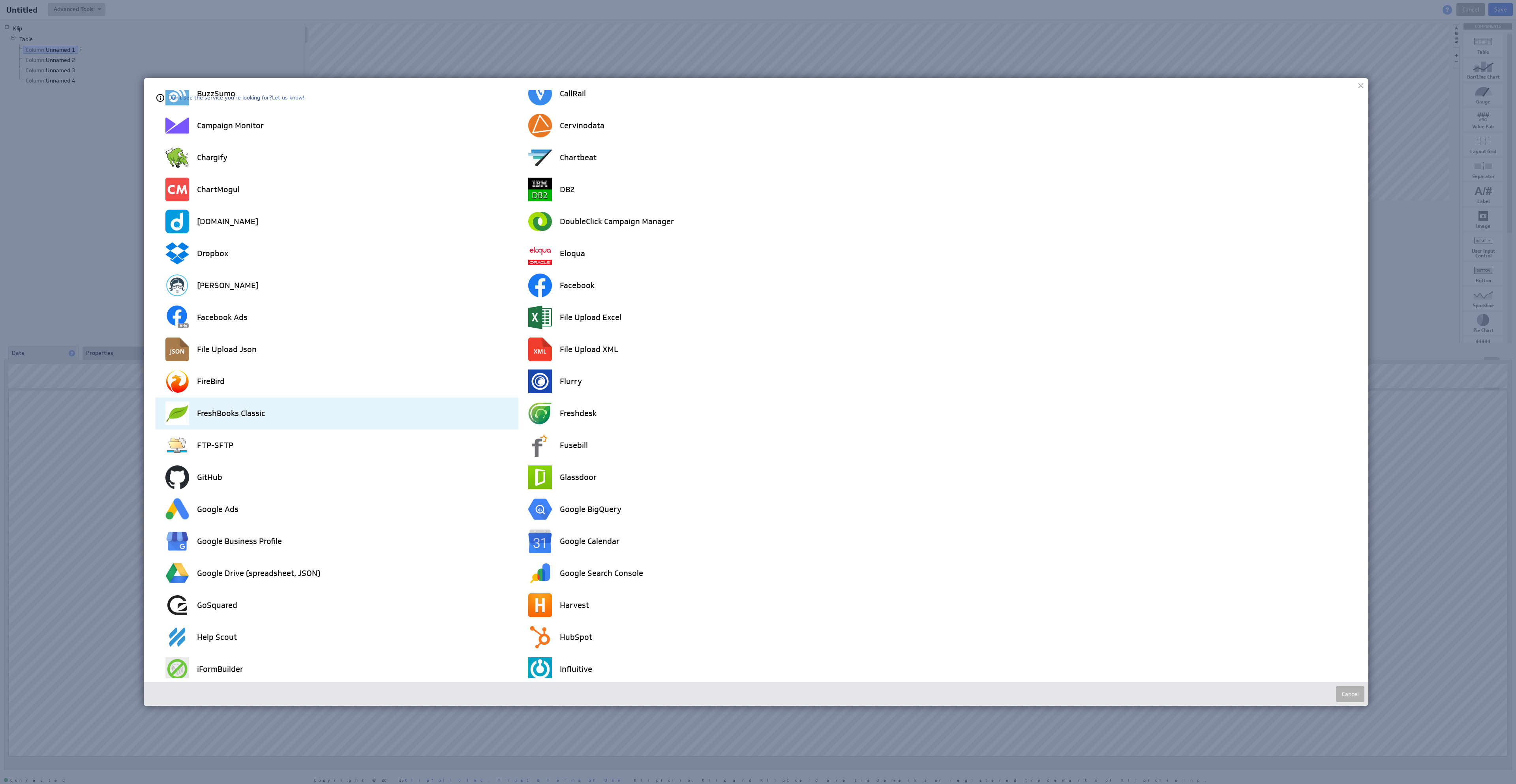
scroll to position [469, 0]
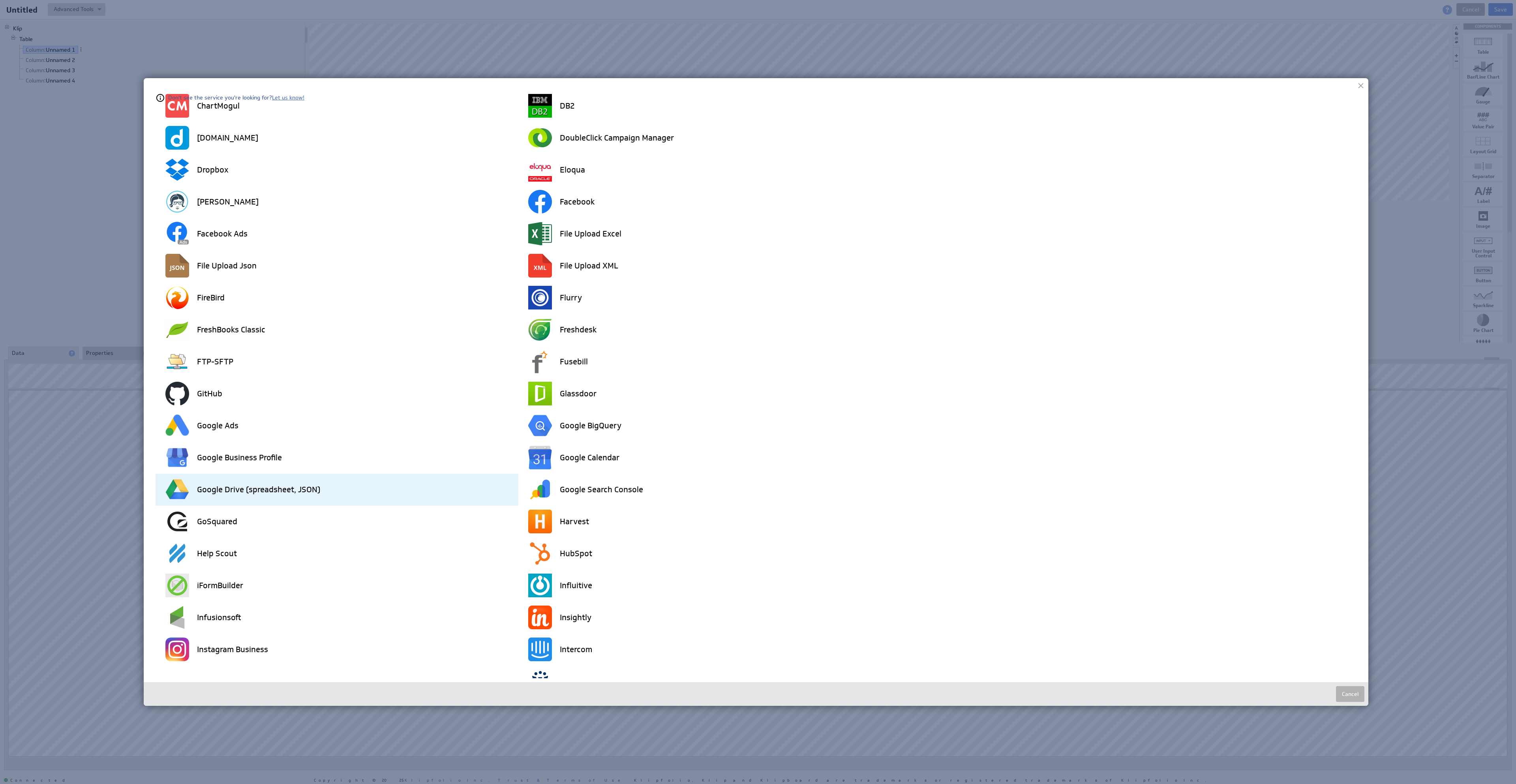
click at [333, 480] on div "Google Drive (spreadsheet, JSON)" at bounding box center [341, 489] width 353 height 32
click at [283, 491] on h3 "Google Drive (spreadsheet, JSON)" at bounding box center [258, 489] width 123 height 8
click at [180, 488] on img at bounding box center [177, 490] width 24 height 24
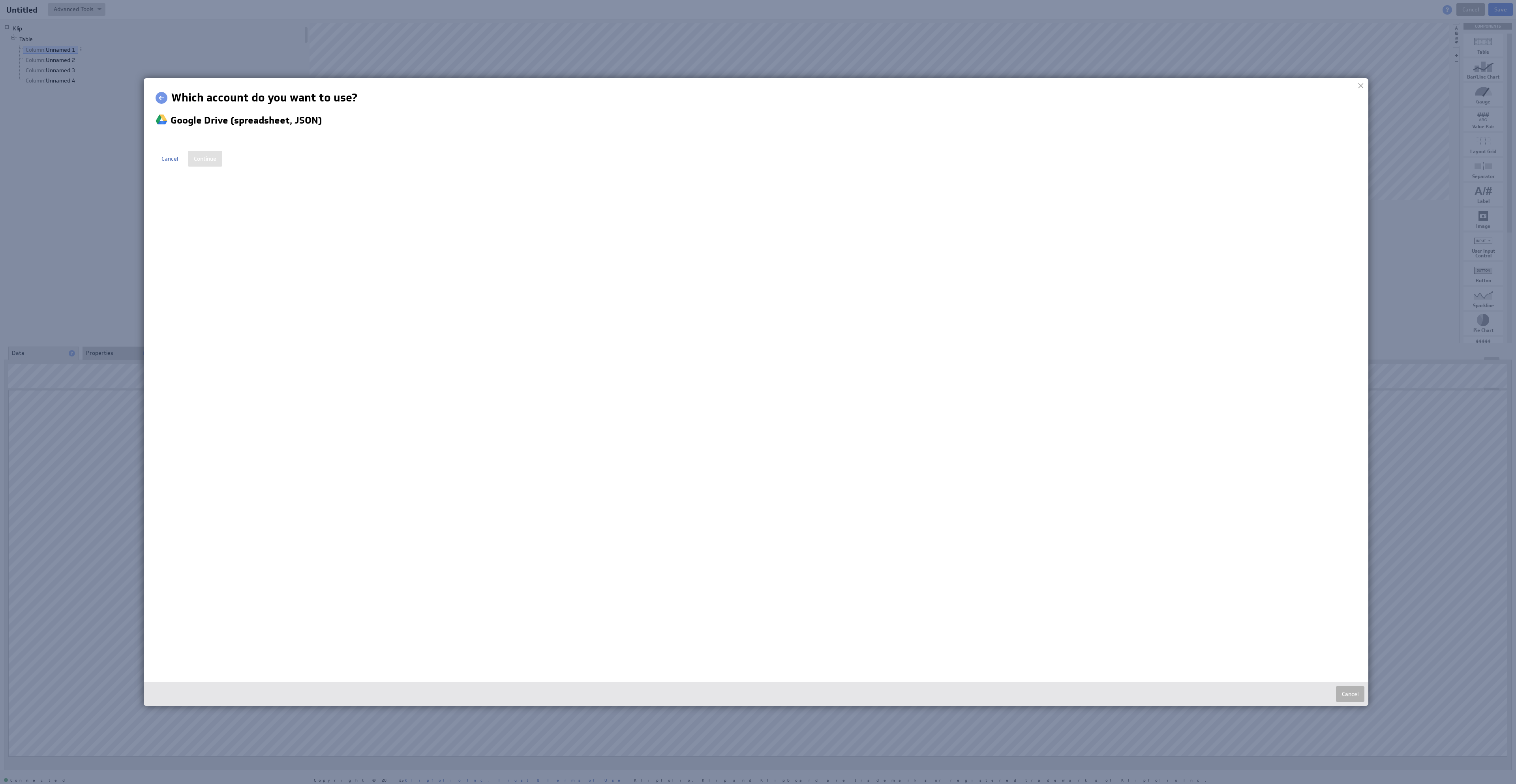
scroll to position [0, 0]
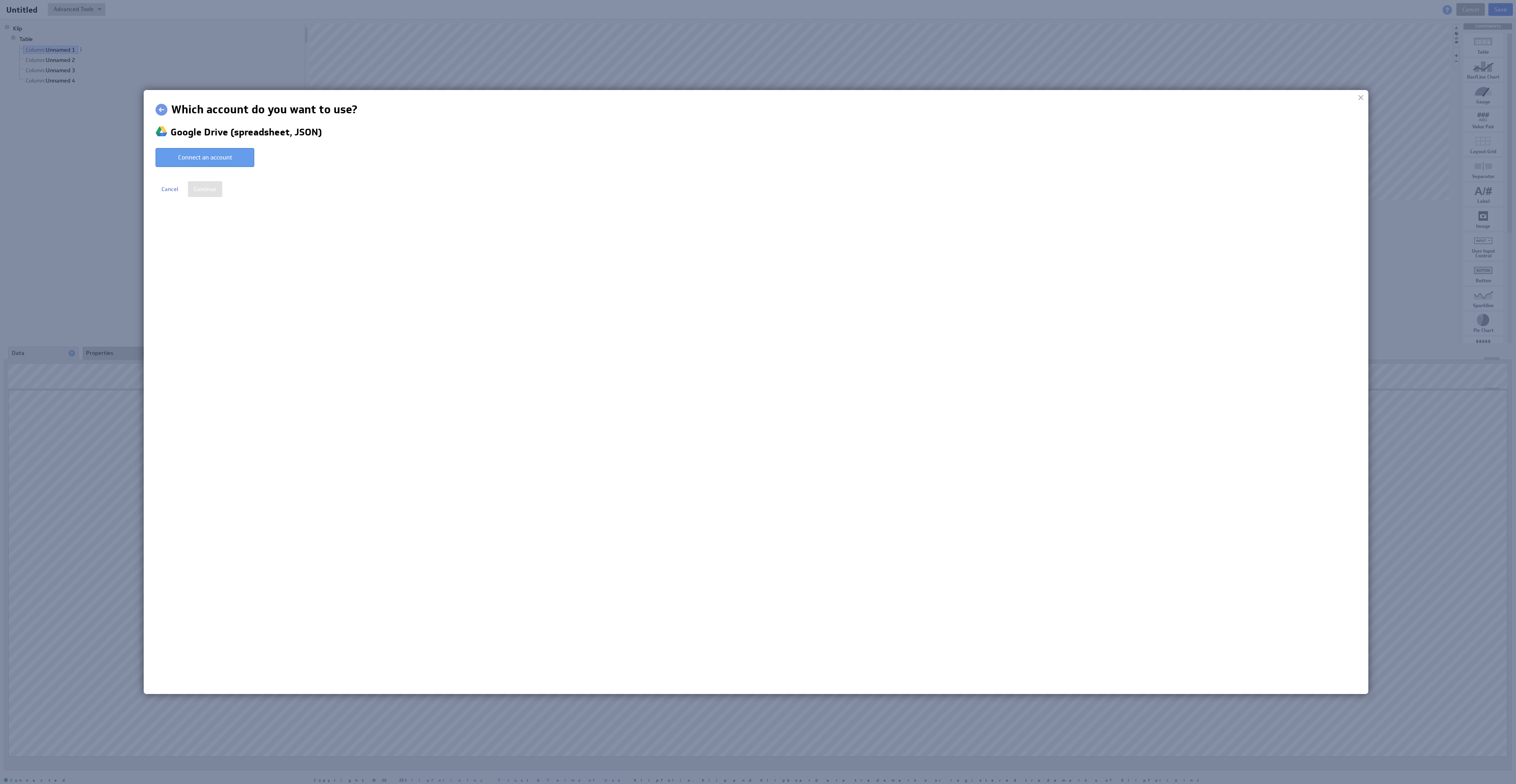
click at [221, 159] on button "Connect an account" at bounding box center [204, 157] width 98 height 19
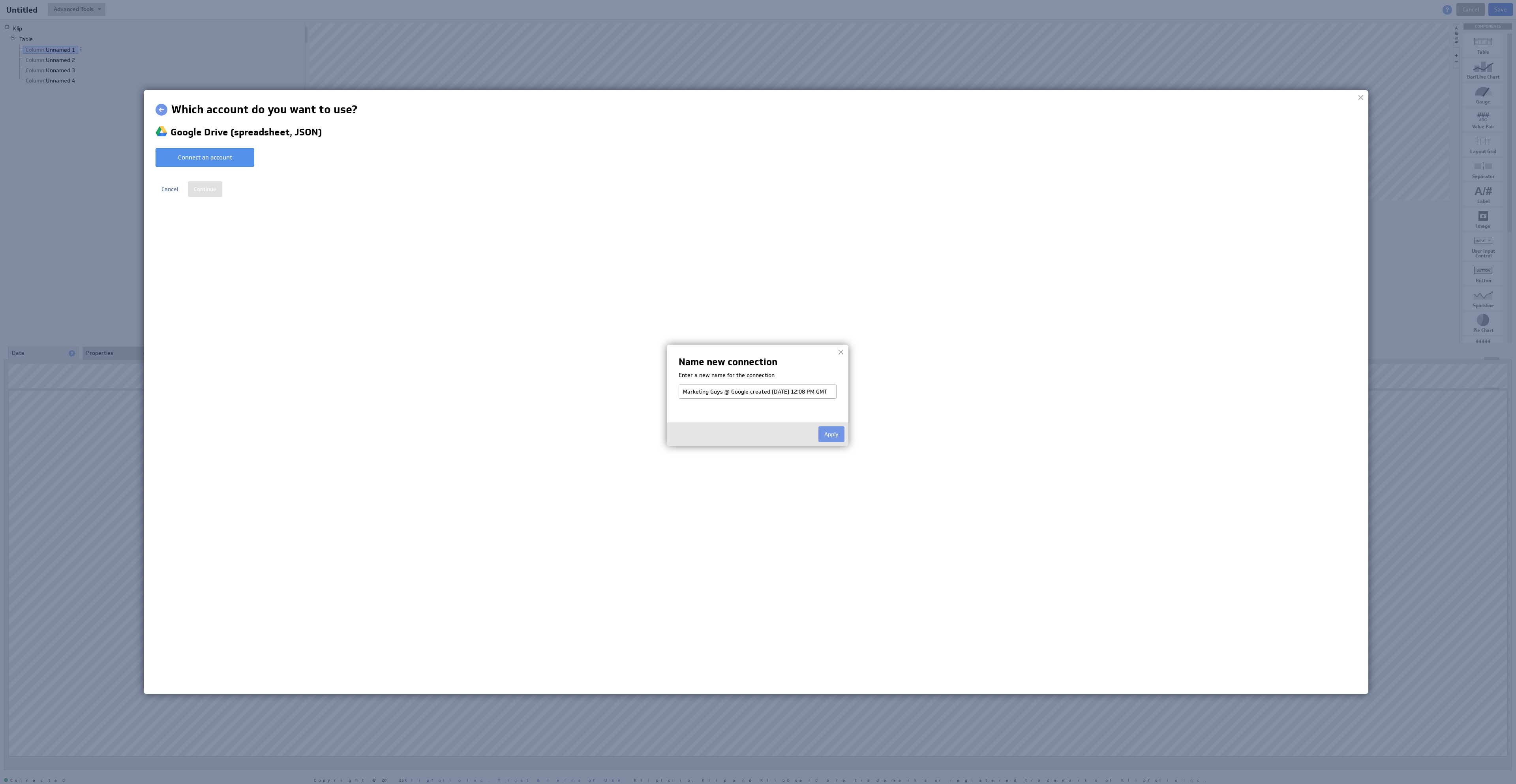
scroll to position [0, 15]
click at [831, 436] on button "Apply" at bounding box center [831, 434] width 26 height 15
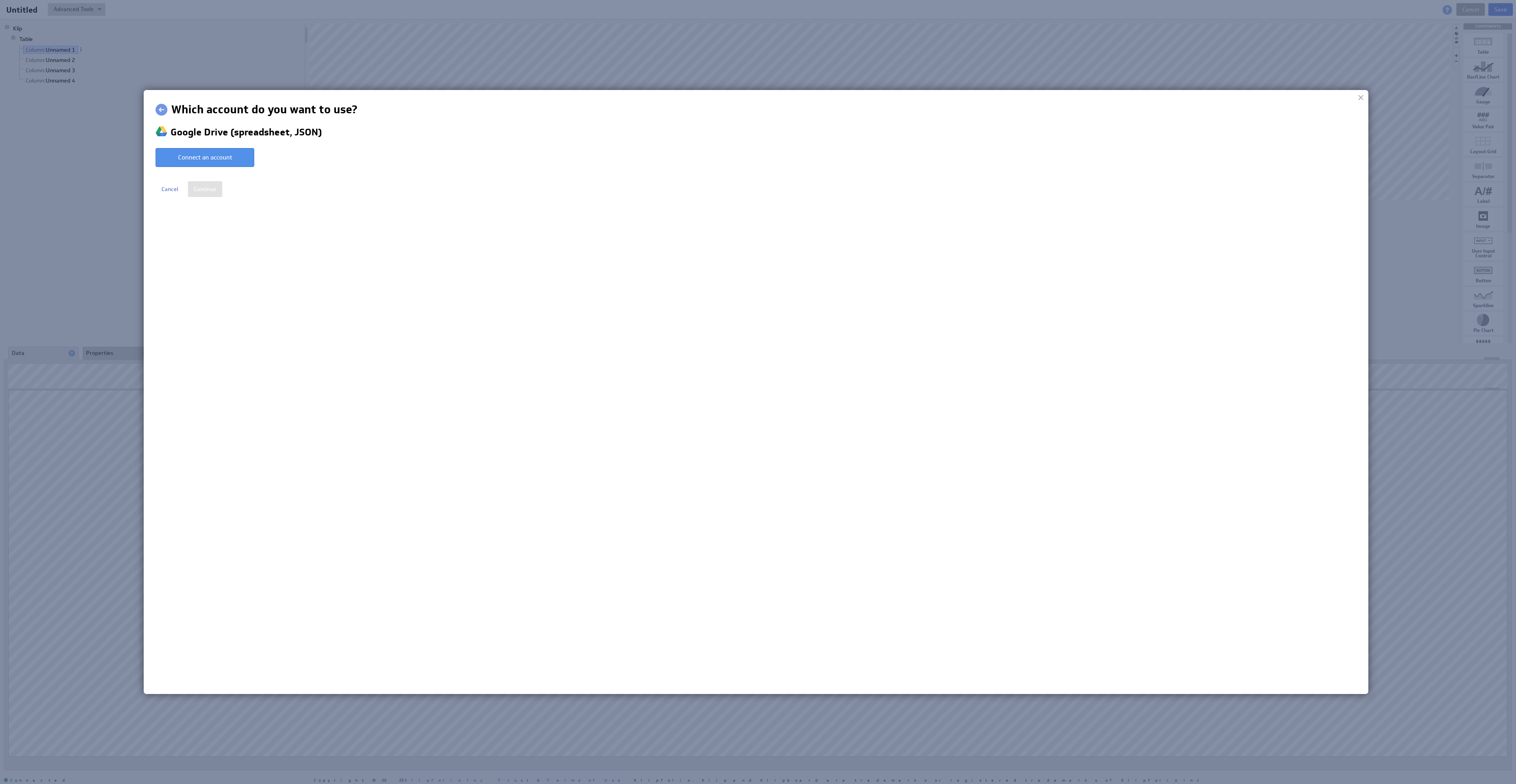
select select "ff9e5d94c3048195178e0d8eecdfc444"
click at [209, 185] on input "Continue" at bounding box center [205, 184] width 34 height 15
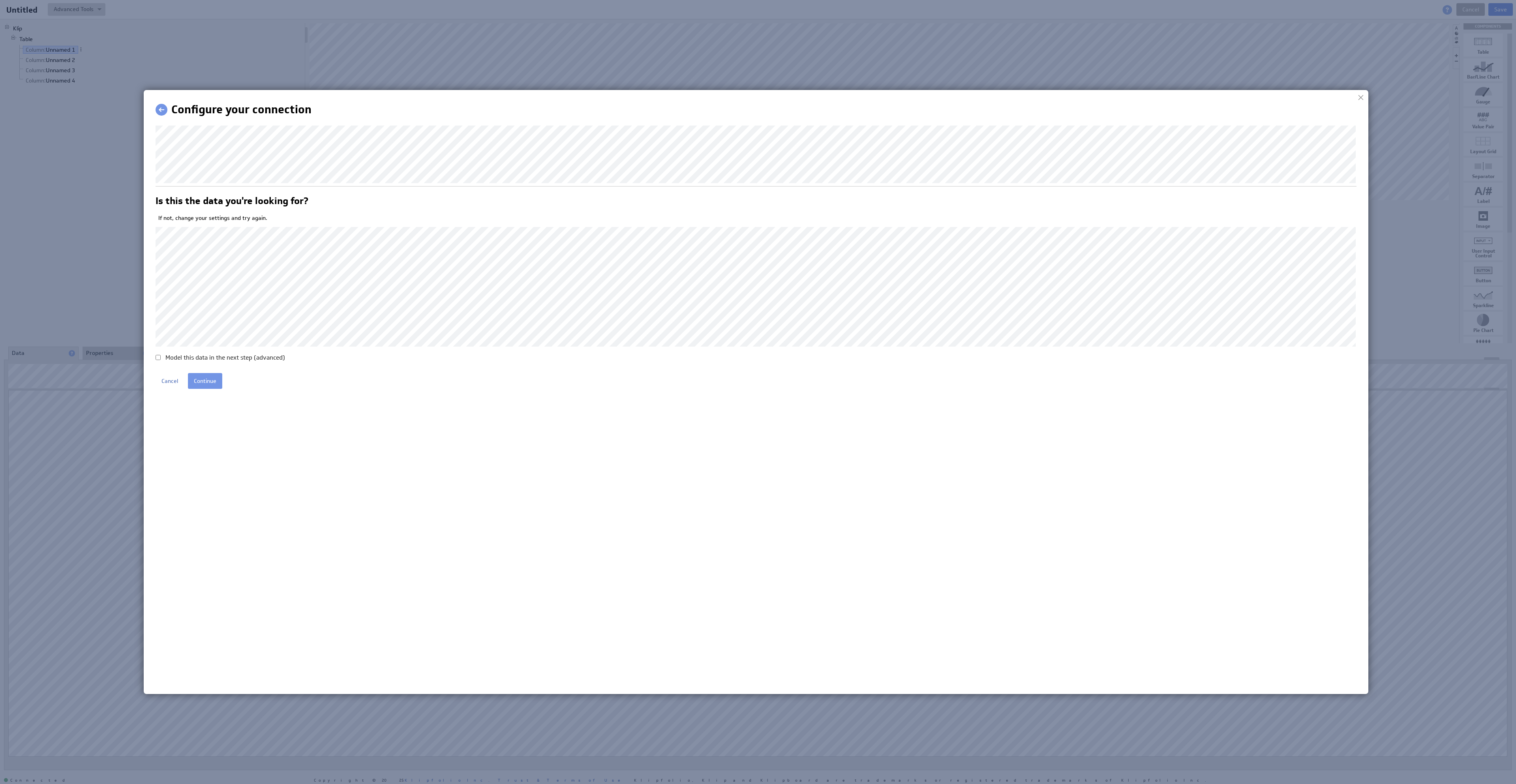
scroll to position [0, 0]
click at [212, 389] on input "Continue" at bounding box center [205, 380] width 34 height 15
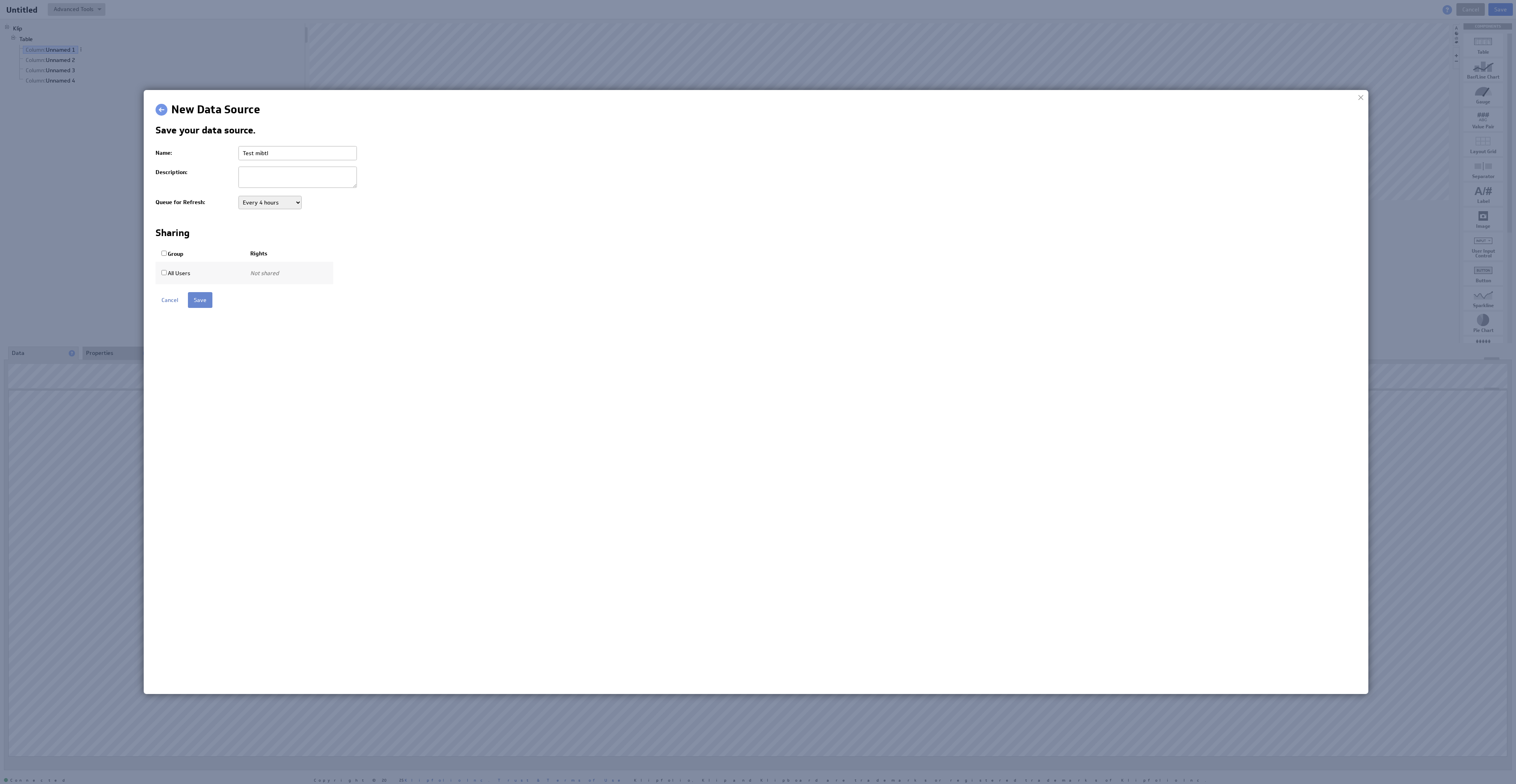
click at [195, 308] on input "Save" at bounding box center [200, 300] width 25 height 15
drag, startPoint x: 284, startPoint y: 157, endPoint x: 257, endPoint y: 157, distance: 27.0
click at [257, 157] on input "Test mibtl" at bounding box center [298, 153] width 118 height 15
type input "Test KPN"
click at [576, 291] on form "Save your data source. Name: Test KPN Description: Queue for Refresh: Never Eve…" at bounding box center [760, 216] width 1209 height 182
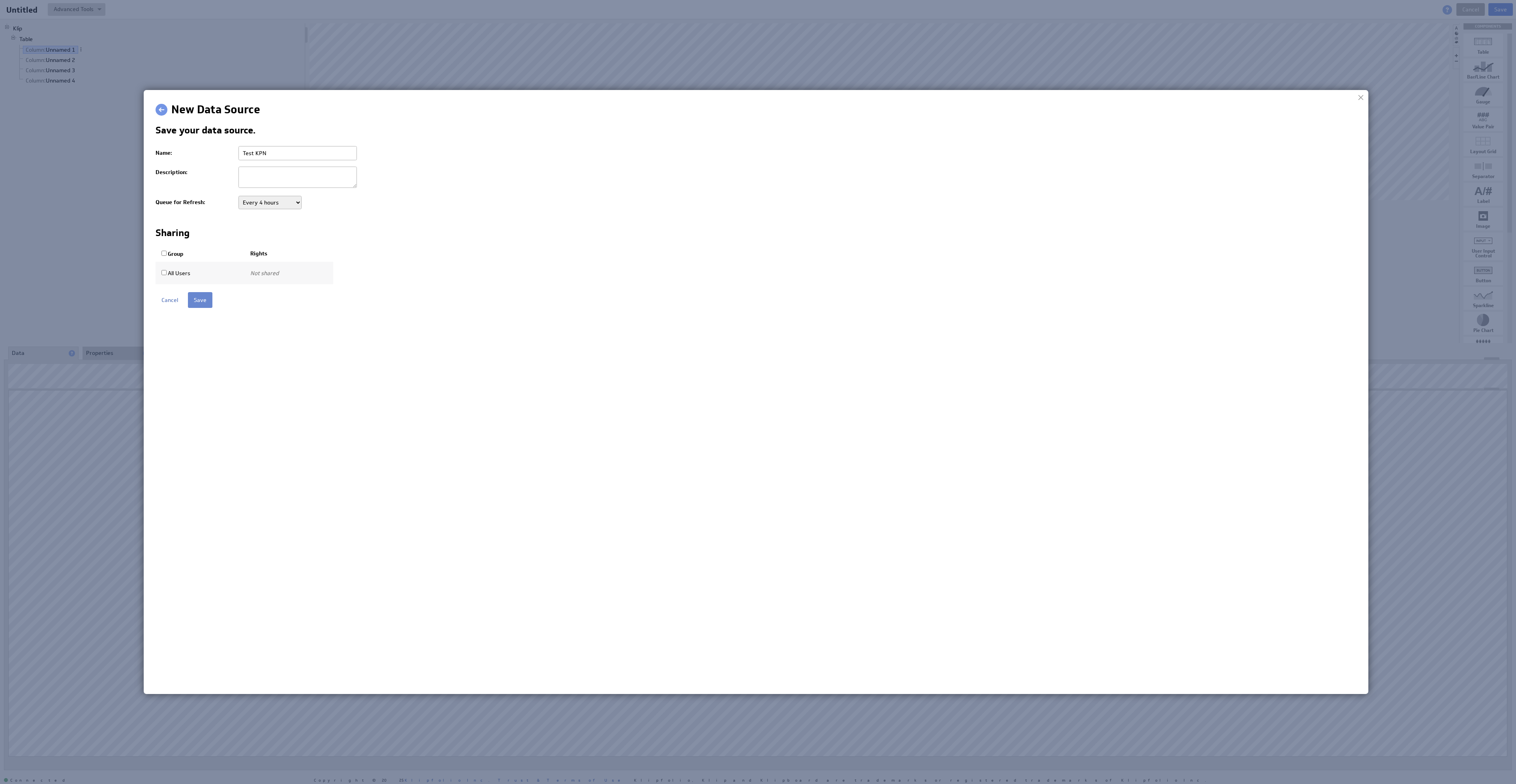
click at [198, 299] on input "Save" at bounding box center [200, 300] width 25 height 15
